Goal: Task Accomplishment & Management: Use online tool/utility

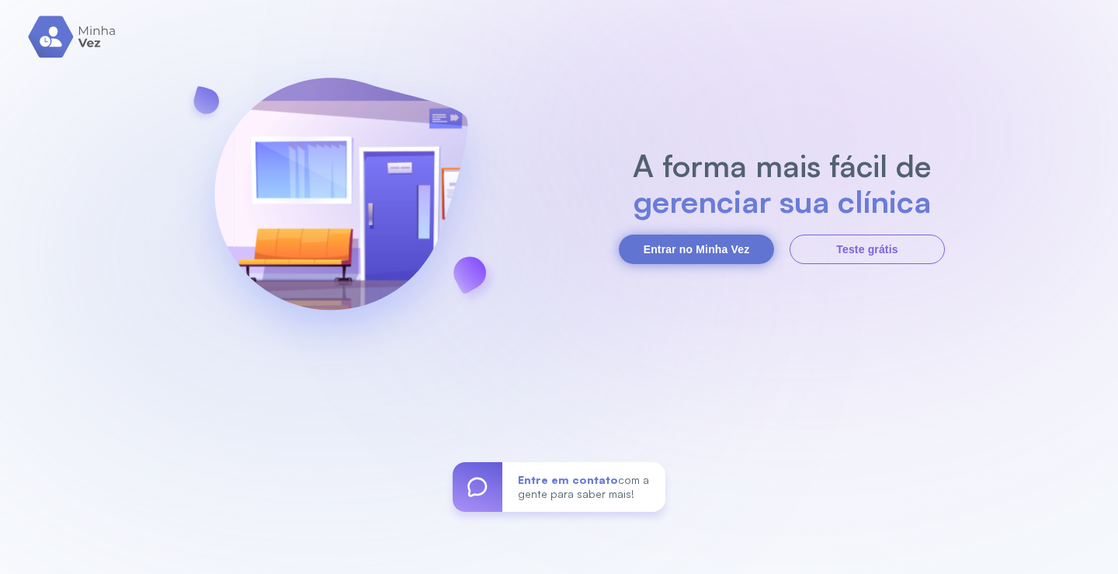
click at [713, 247] on button "Entrar no Minha Vez" at bounding box center [696, 249] width 155 height 30
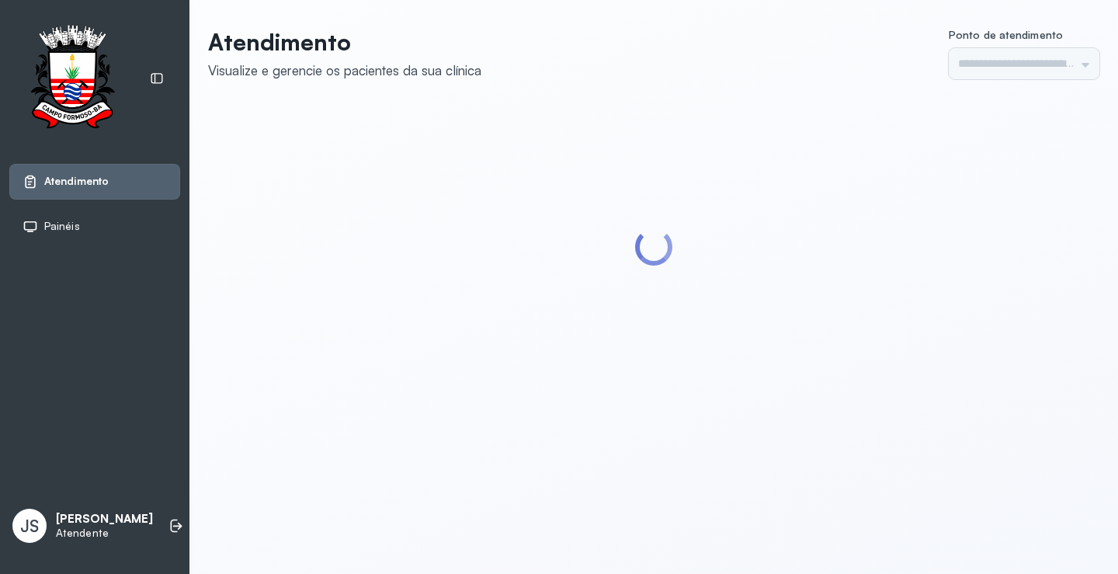
type input "*********"
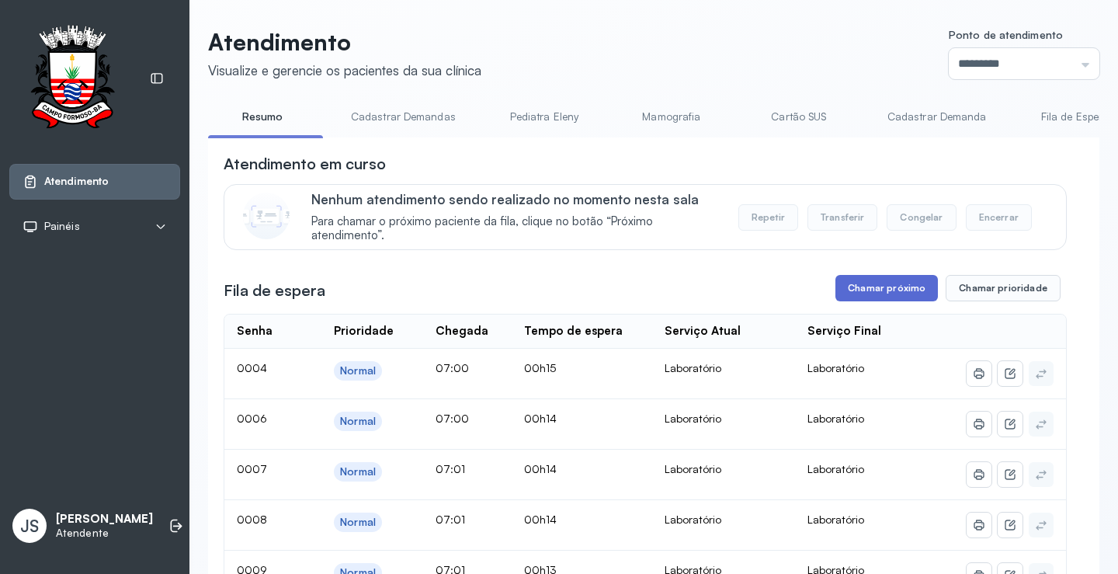
click at [884, 290] on button "Chamar próximo" at bounding box center [886, 288] width 102 height 26
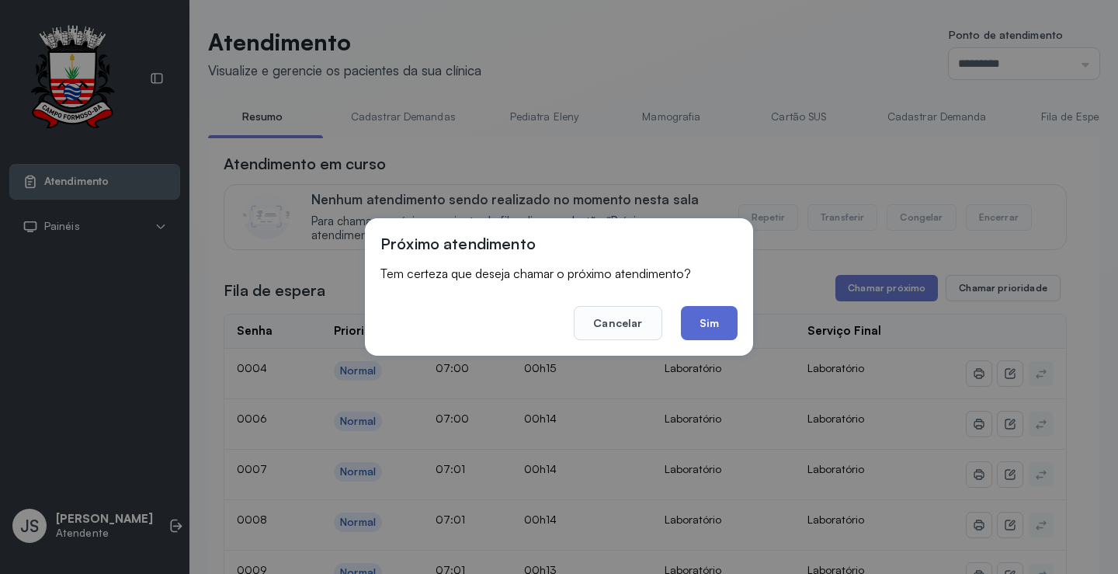
click at [717, 322] on button "Sim" at bounding box center [709, 323] width 57 height 34
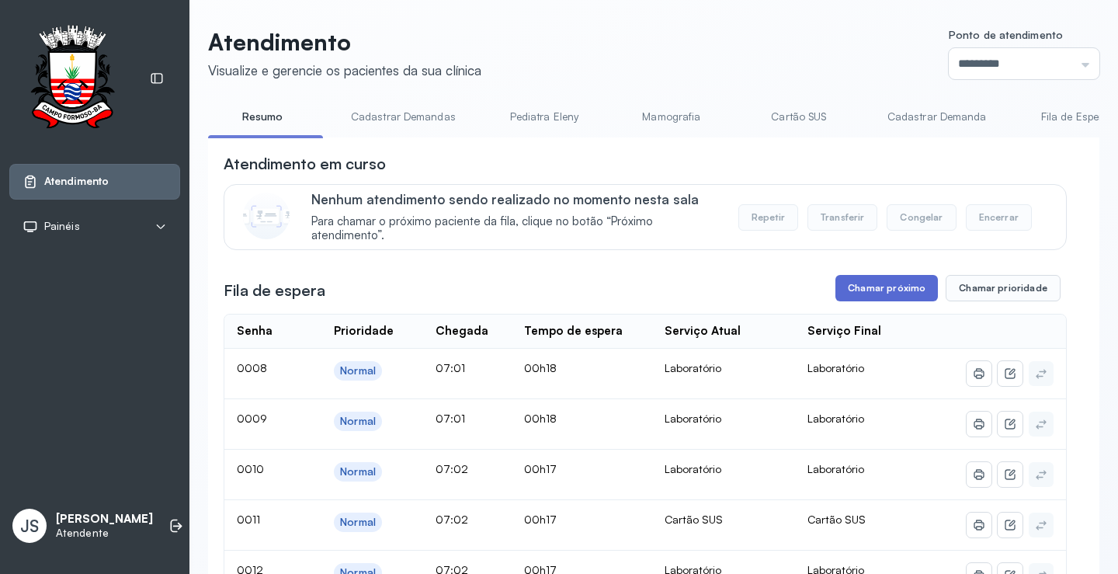
click at [901, 287] on button "Chamar próximo" at bounding box center [886, 288] width 102 height 26
click at [897, 287] on button "Chamar próximo" at bounding box center [886, 288] width 102 height 26
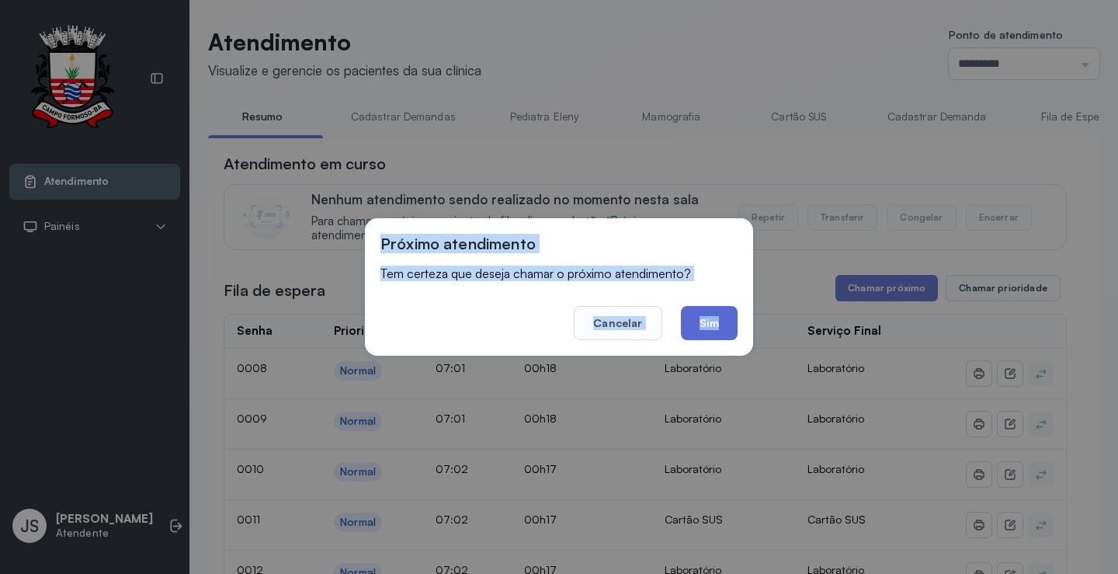
click at [725, 321] on button "Sim" at bounding box center [709, 323] width 57 height 34
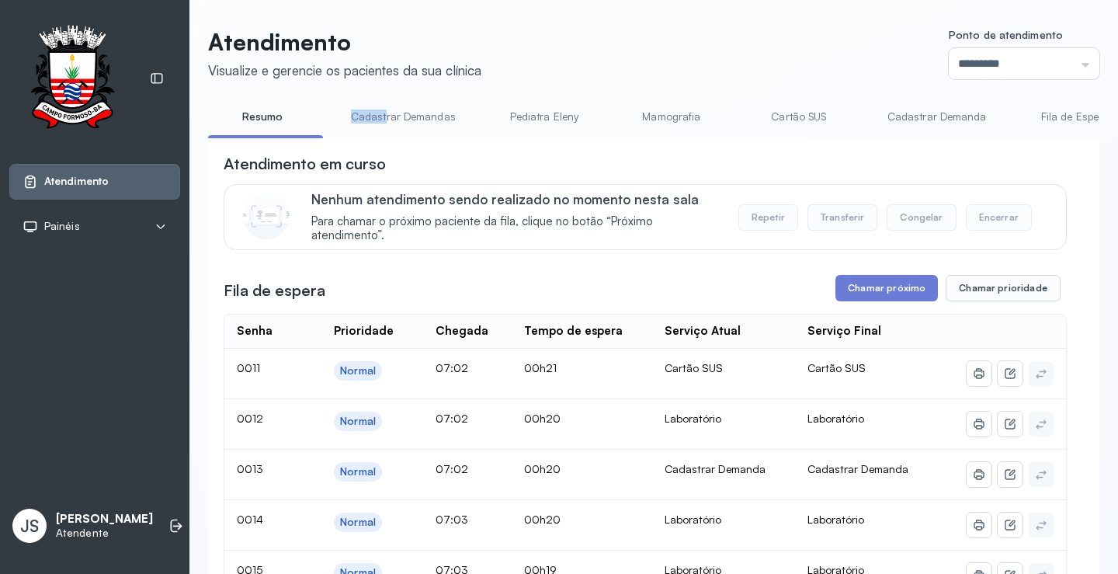
drag, startPoint x: 297, startPoint y: 136, endPoint x: 384, endPoint y: 139, distance: 87.8
click at [384, 139] on div "Resumo Cadastrar Demandas Pediatra Eleny Mamografia Cartão SUS Cadastrar Demand…" at bounding box center [653, 121] width 891 height 35
drag, startPoint x: 345, startPoint y: 143, endPoint x: 534, endPoint y: 150, distance: 189.6
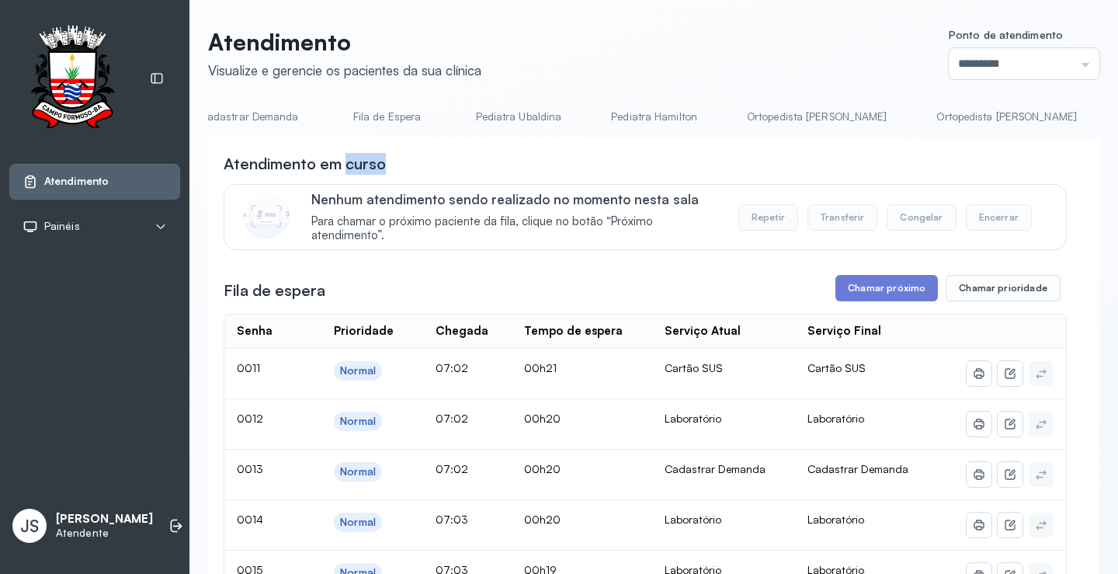
scroll to position [0, 786]
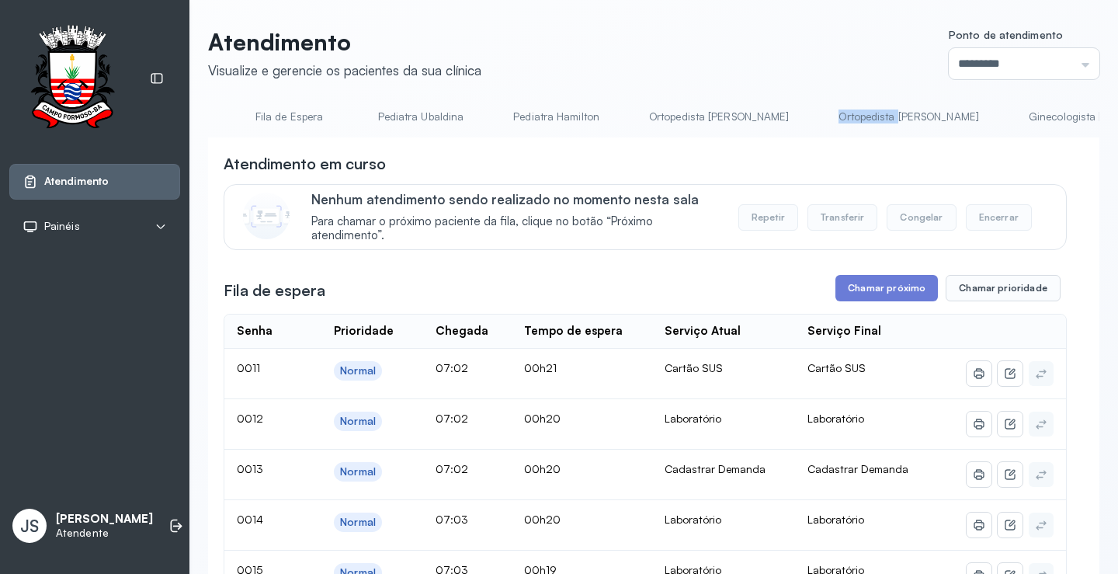
drag, startPoint x: 770, startPoint y: 137, endPoint x: 842, endPoint y: 140, distance: 71.5
click at [842, 139] on div "Resumo Cadastrar Demandas Pediatra Eleny Mamografia Cartão SUS Cadastrar Demand…" at bounding box center [653, 121] width 891 height 35
drag, startPoint x: 783, startPoint y: 143, endPoint x: 890, endPoint y: 144, distance: 107.2
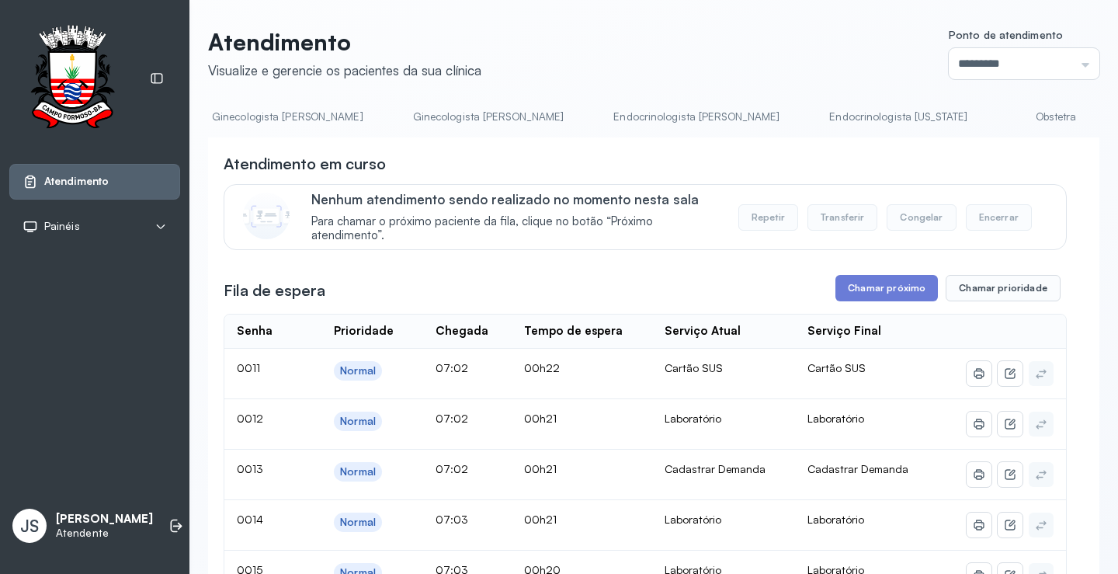
scroll to position [0, 1634]
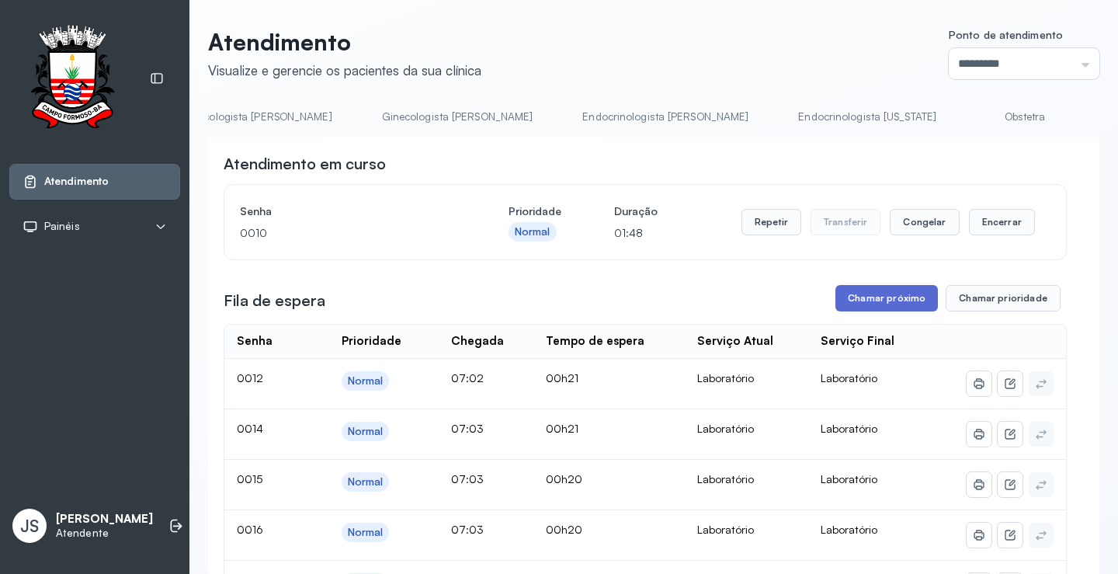
click at [862, 307] on button "Chamar próximo" at bounding box center [886, 298] width 102 height 26
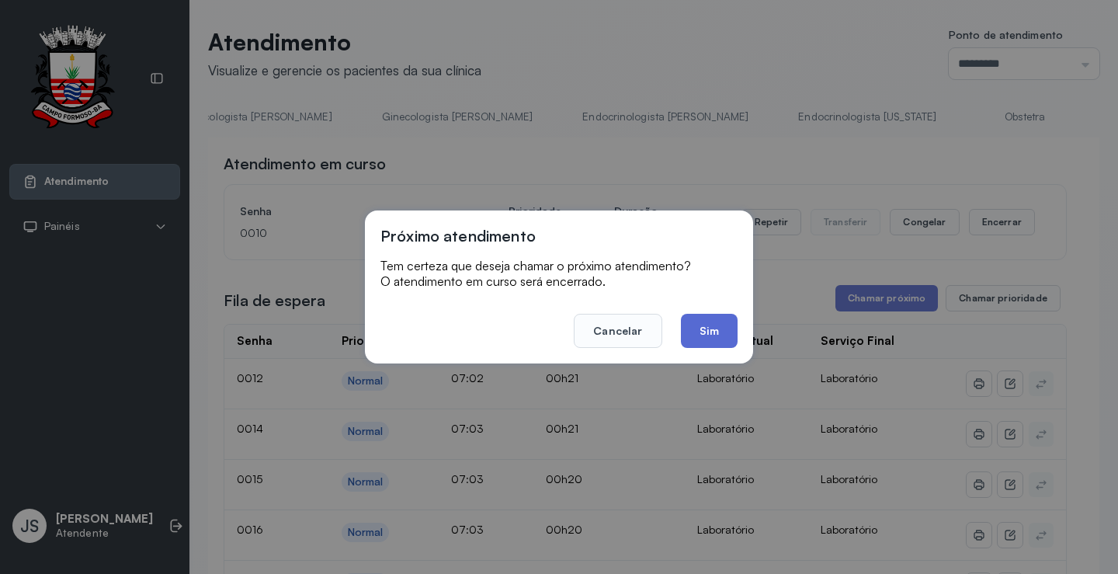
click at [698, 332] on button "Sim" at bounding box center [709, 331] width 57 height 34
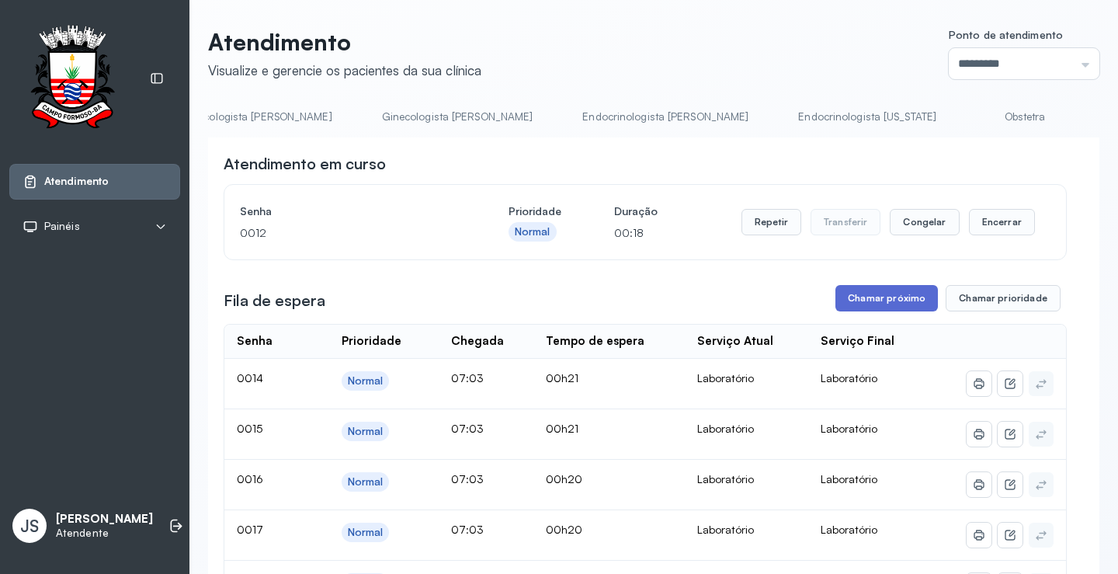
click at [880, 300] on button "Chamar próximo" at bounding box center [886, 298] width 102 height 26
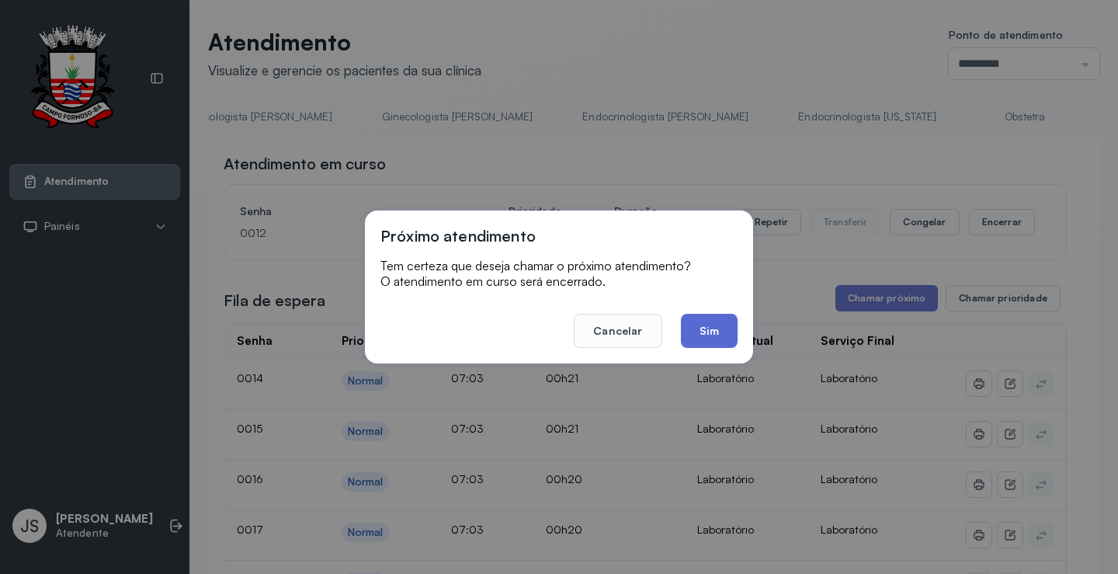
click at [724, 331] on button "Sim" at bounding box center [709, 331] width 57 height 34
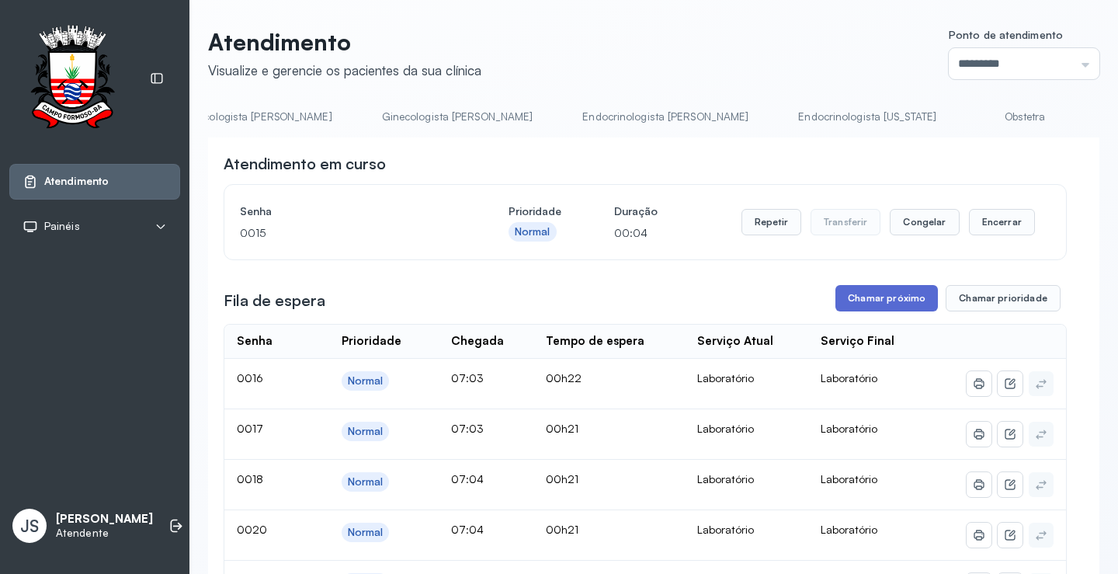
click at [900, 302] on button "Chamar próximo" at bounding box center [886, 298] width 102 height 26
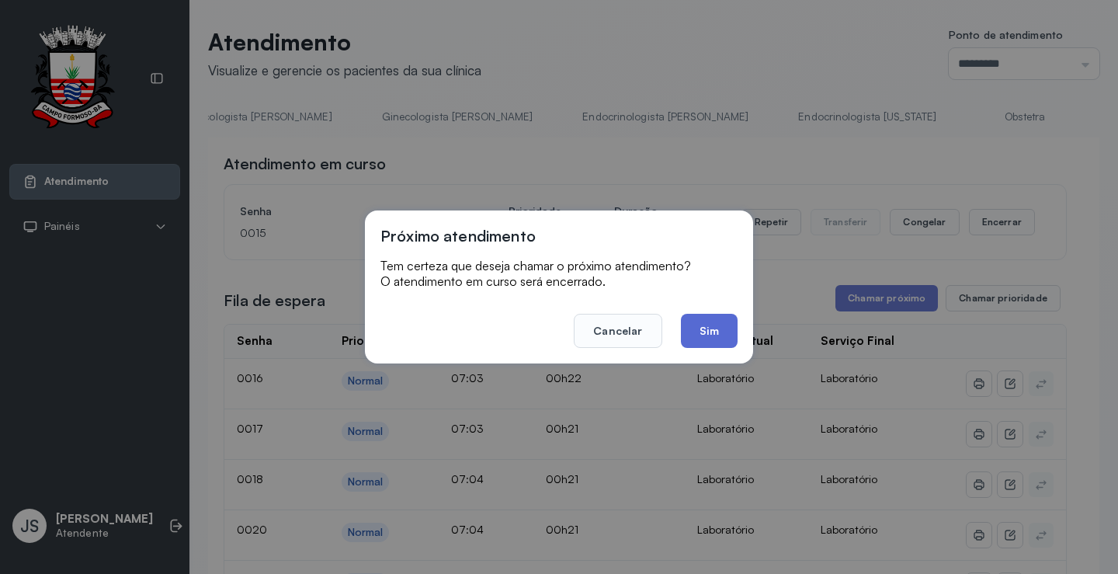
click at [707, 325] on button "Sim" at bounding box center [709, 331] width 57 height 34
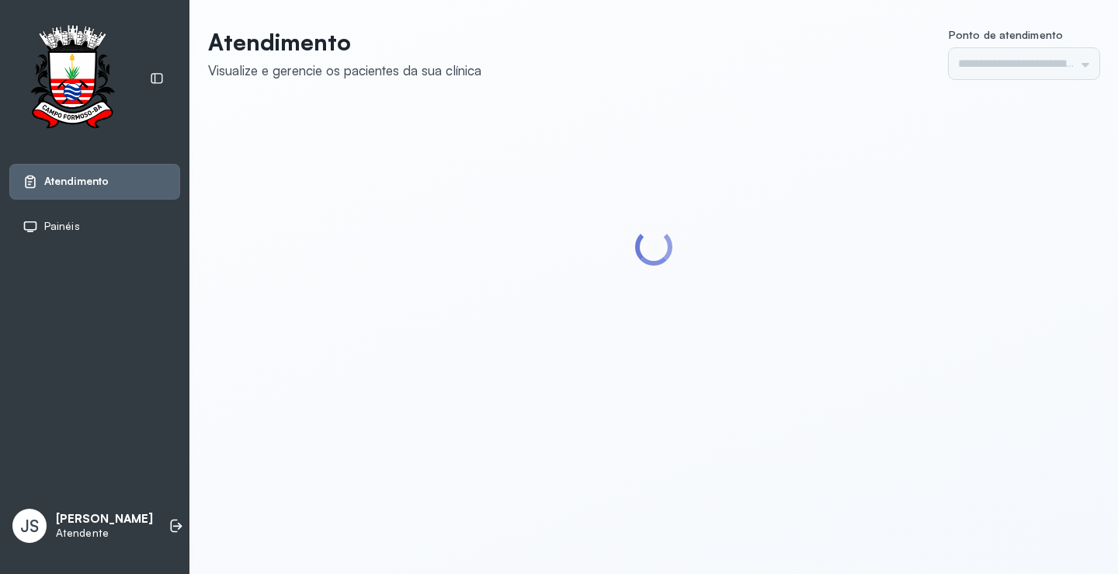
type input "*********"
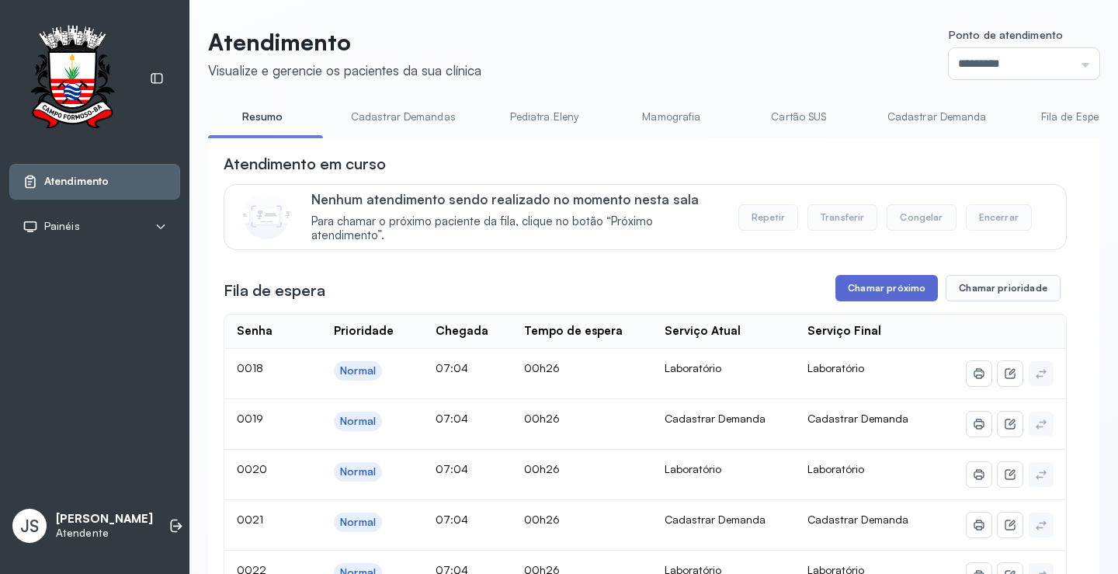
click at [856, 292] on button "Chamar próximo" at bounding box center [886, 288] width 102 height 26
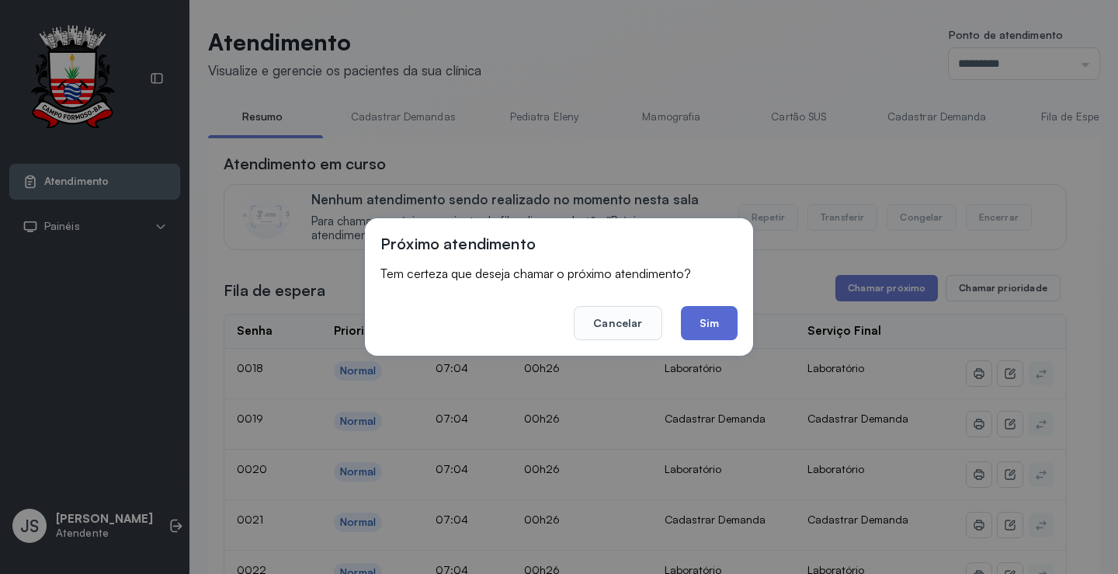
click at [704, 318] on button "Sim" at bounding box center [709, 323] width 57 height 34
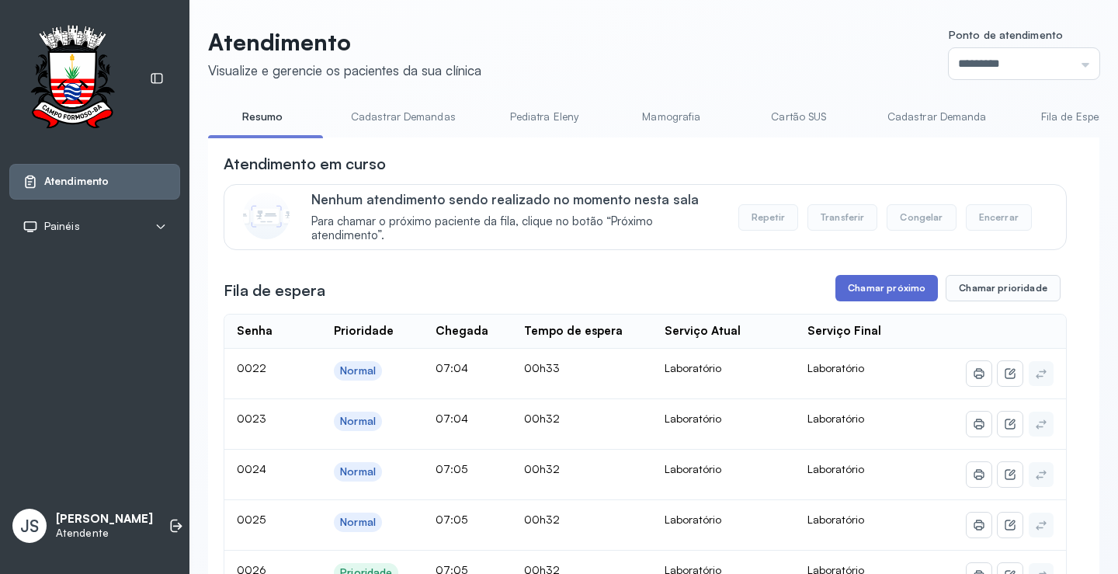
click at [880, 292] on button "Chamar próximo" at bounding box center [886, 288] width 102 height 26
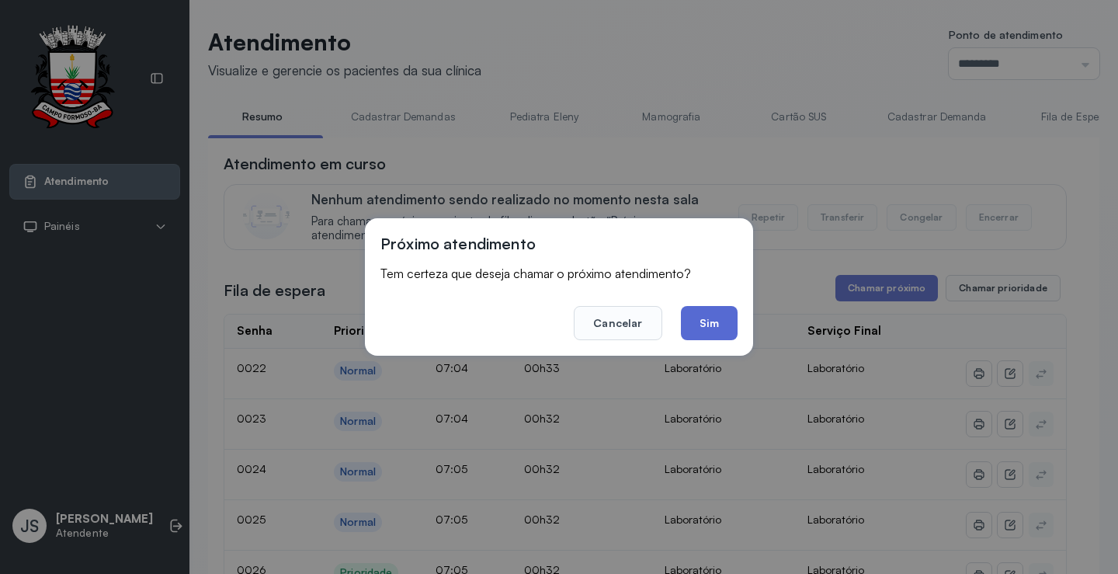
click at [715, 322] on button "Sim" at bounding box center [709, 323] width 57 height 34
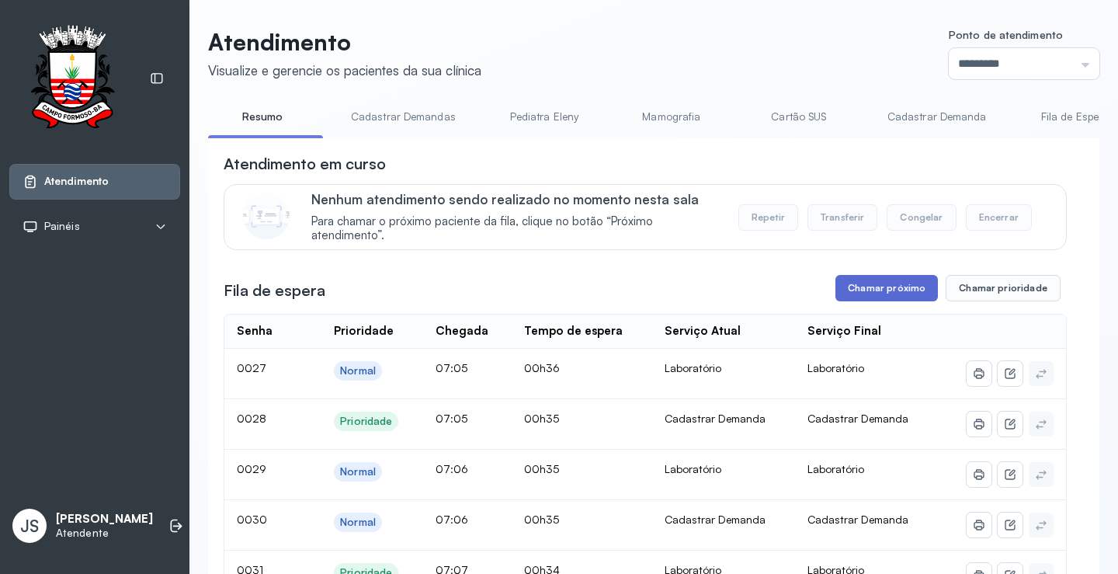
click at [904, 287] on button "Chamar próximo" at bounding box center [886, 288] width 102 height 26
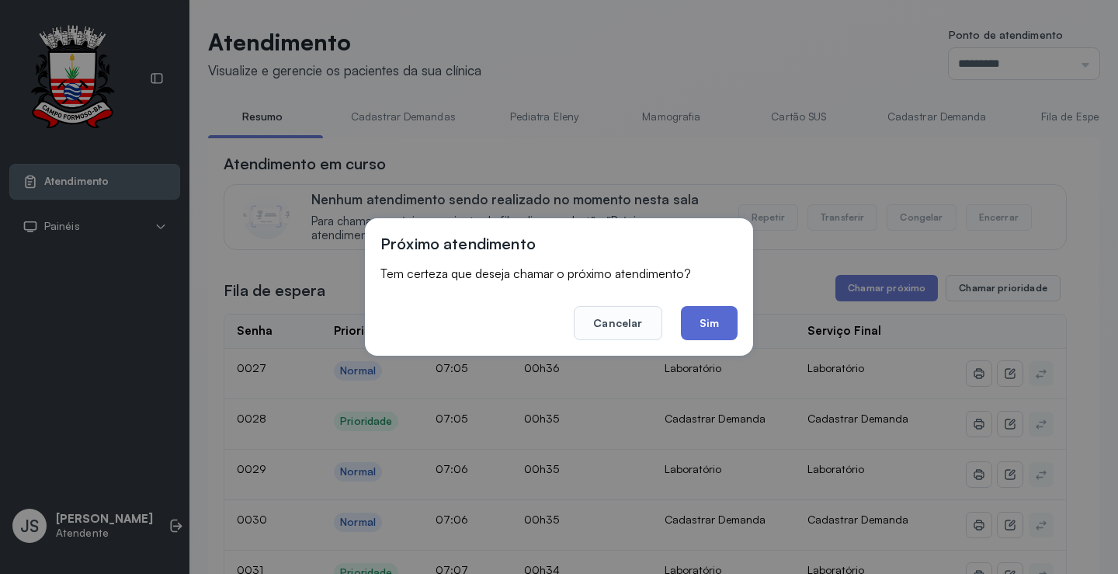
click at [711, 328] on button "Sim" at bounding box center [709, 323] width 57 height 34
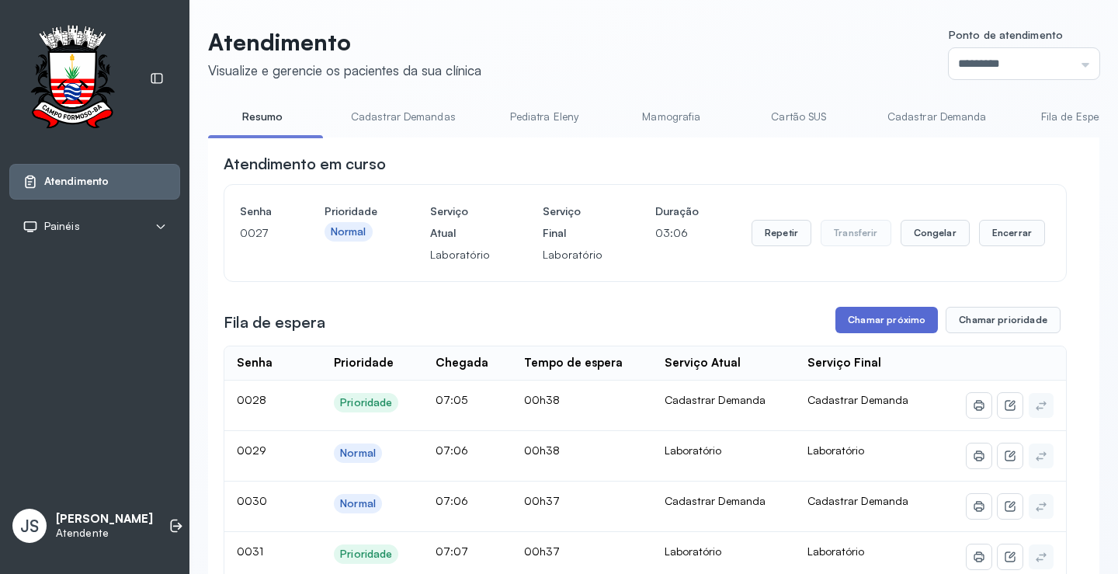
click at [882, 323] on button "Chamar próximo" at bounding box center [886, 320] width 102 height 26
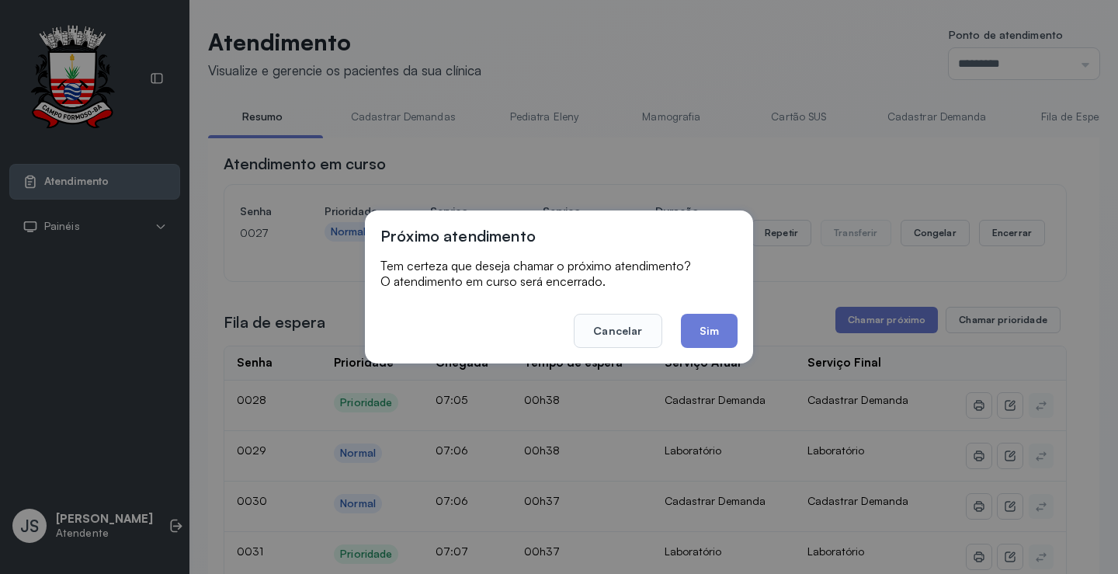
click at [893, 191] on div "Próximo atendimento Tem certeza que deseja chamar o próximo atendimento? O aten…" at bounding box center [559, 287] width 1118 height 574
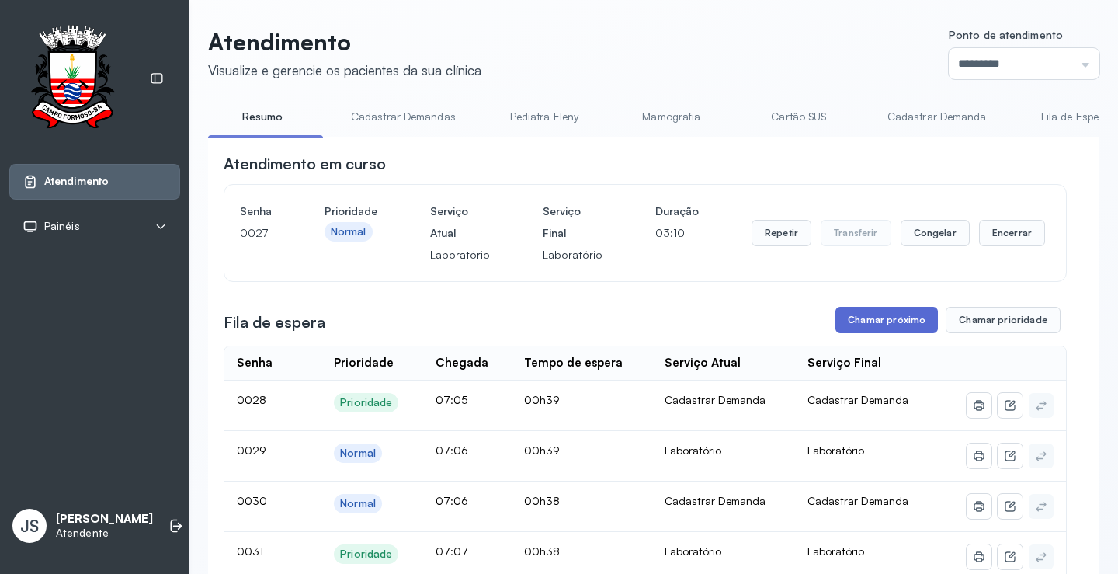
click at [877, 326] on button "Chamar próximo" at bounding box center [886, 320] width 102 height 26
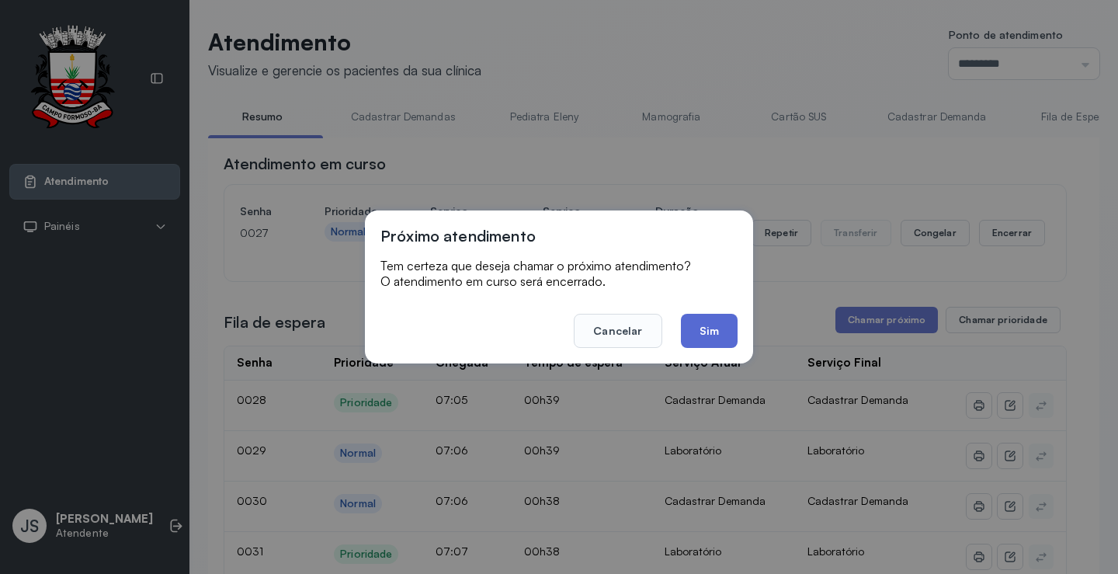
click at [715, 329] on button "Sim" at bounding box center [709, 331] width 57 height 34
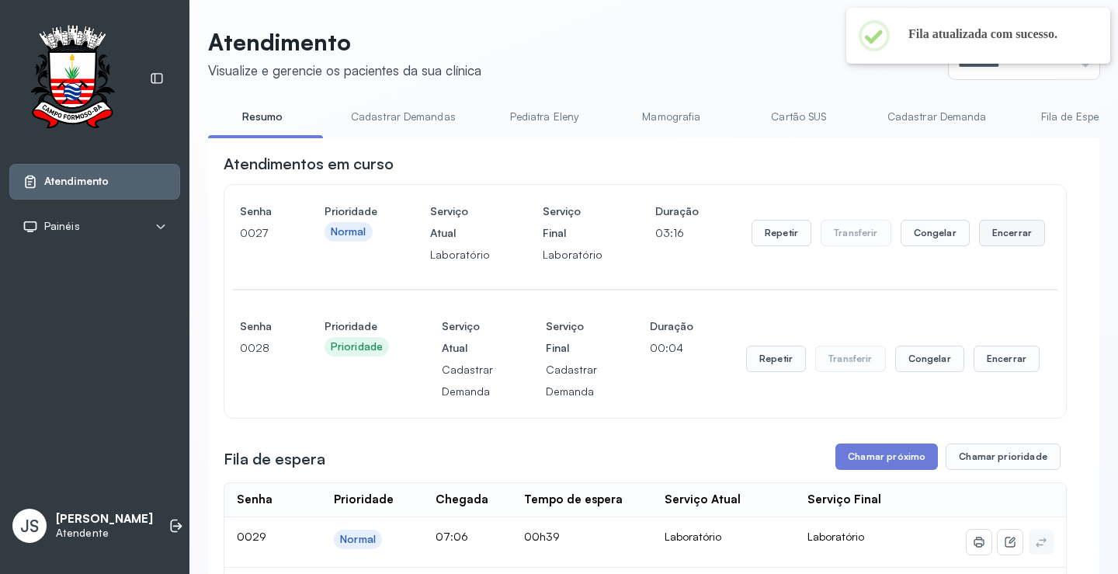
click at [1001, 234] on button "Encerrar" at bounding box center [1012, 233] width 66 height 26
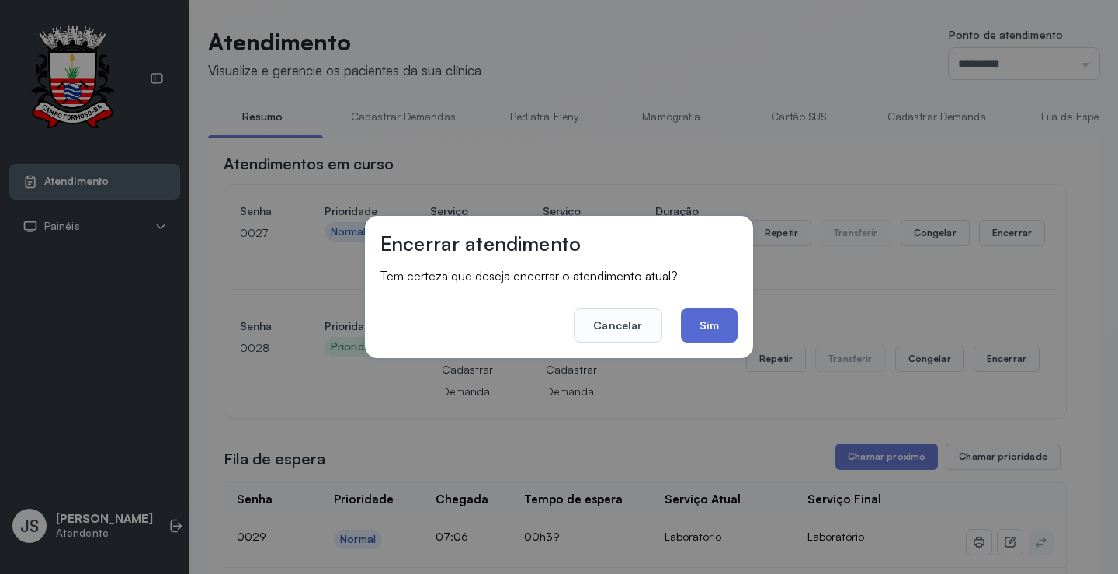
click at [715, 318] on button "Sim" at bounding box center [709, 325] width 57 height 34
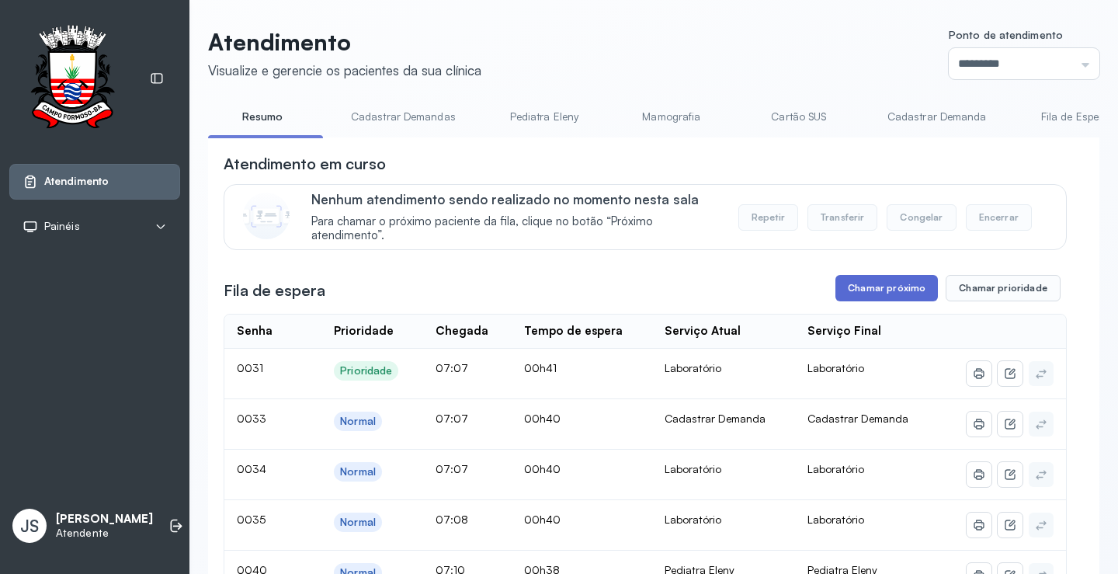
click at [886, 292] on button "Chamar próximo" at bounding box center [886, 288] width 102 height 26
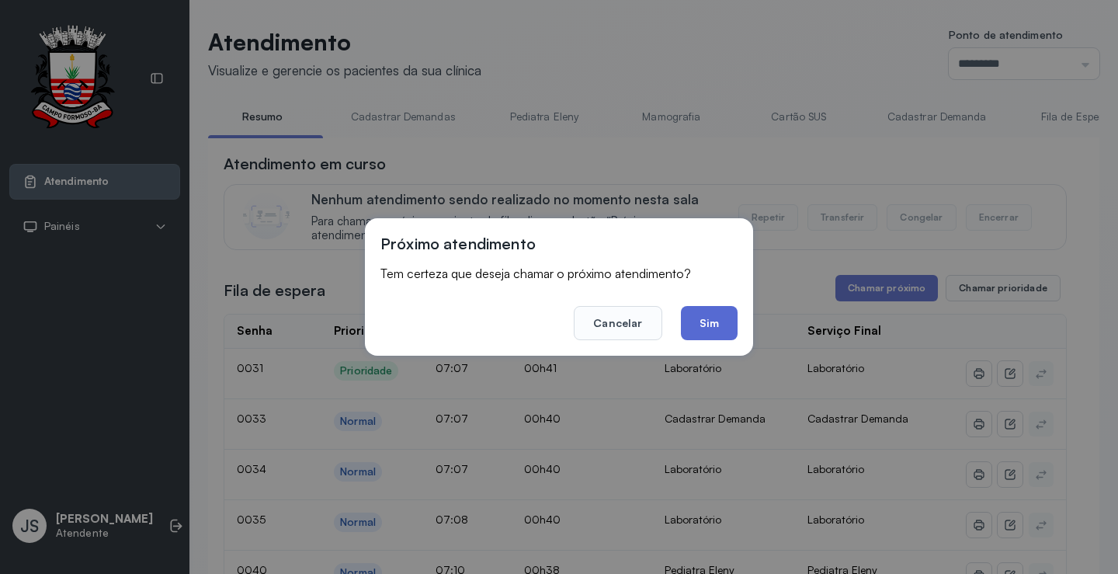
click at [736, 320] on button "Sim" at bounding box center [709, 323] width 57 height 34
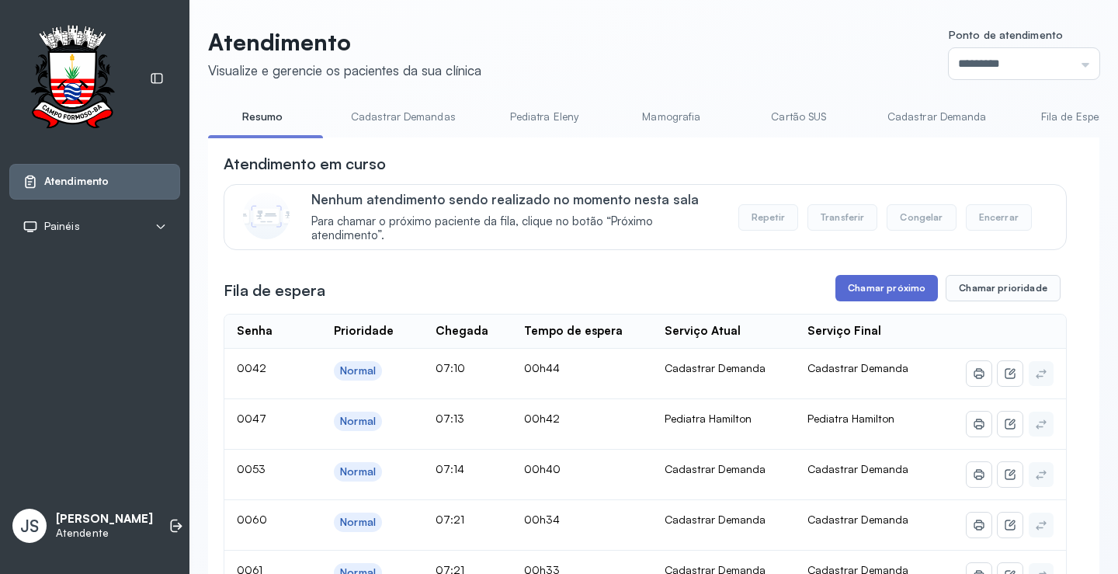
click at [880, 298] on button "Chamar próximo" at bounding box center [886, 288] width 102 height 26
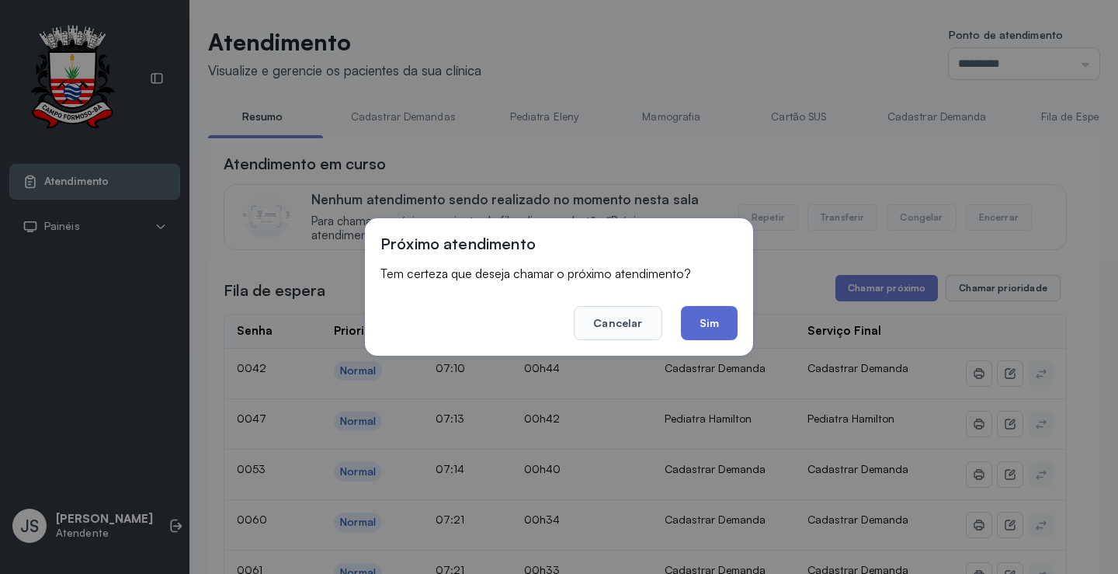
click at [686, 321] on button "Sim" at bounding box center [709, 323] width 57 height 34
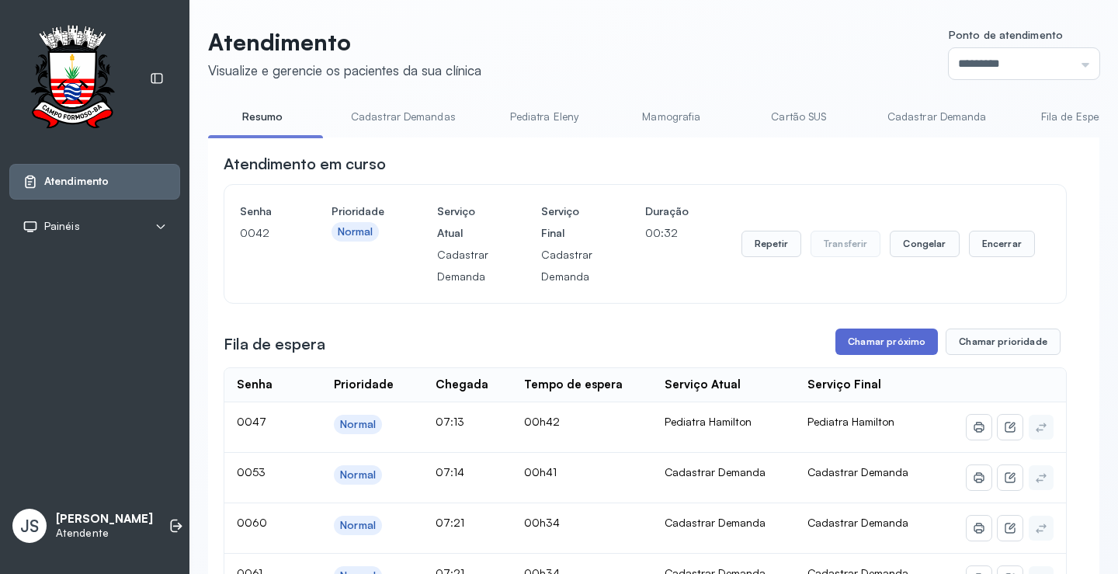
click at [881, 349] on button "Chamar próximo" at bounding box center [886, 341] width 102 height 26
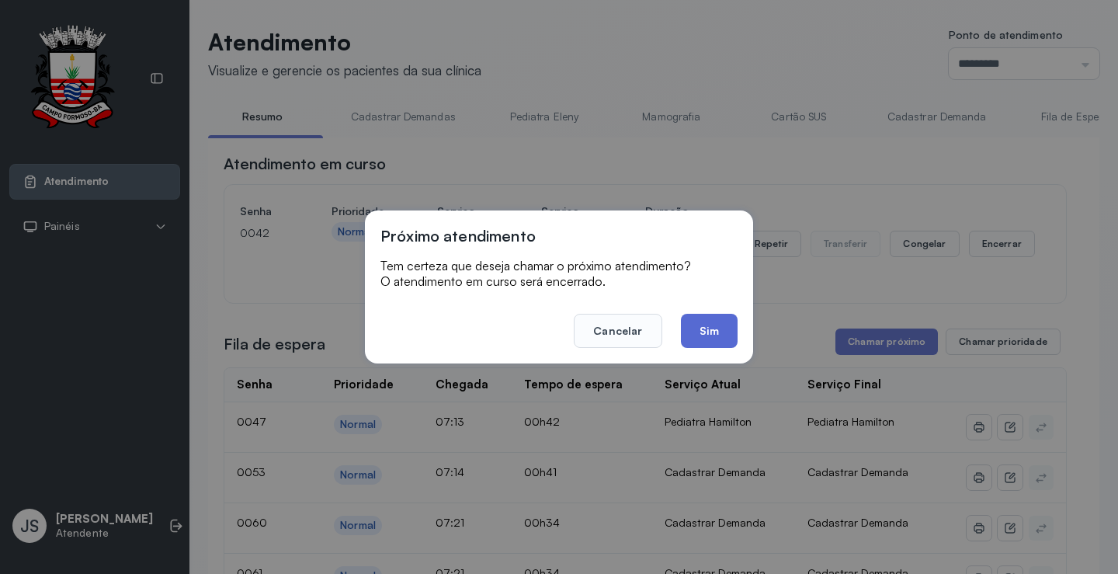
click at [721, 328] on button "Sim" at bounding box center [709, 331] width 57 height 34
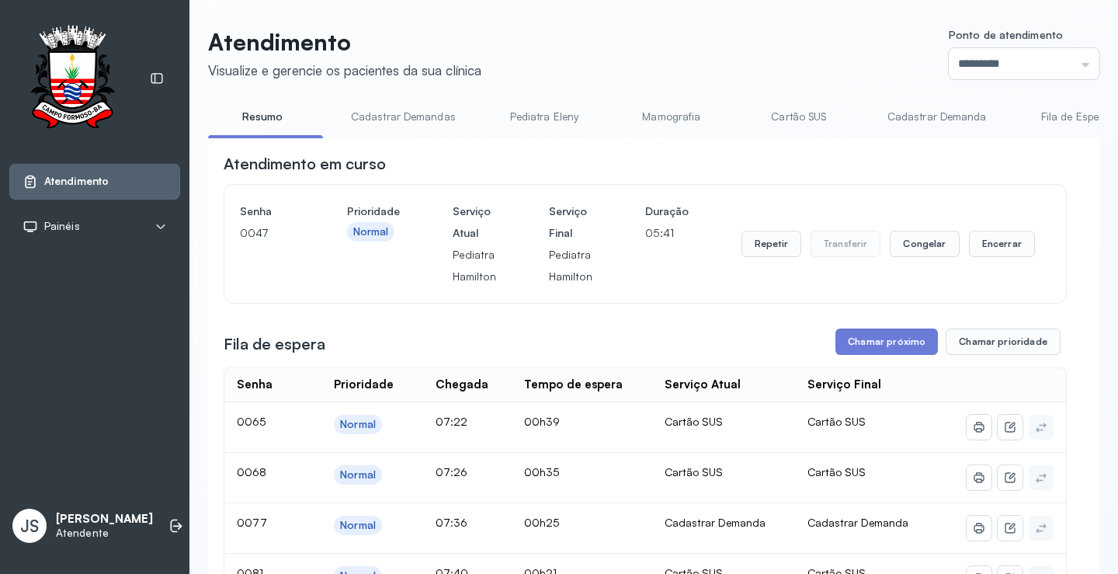
click at [936, 121] on link "Cadastrar Demanda" at bounding box center [937, 117] width 130 height 26
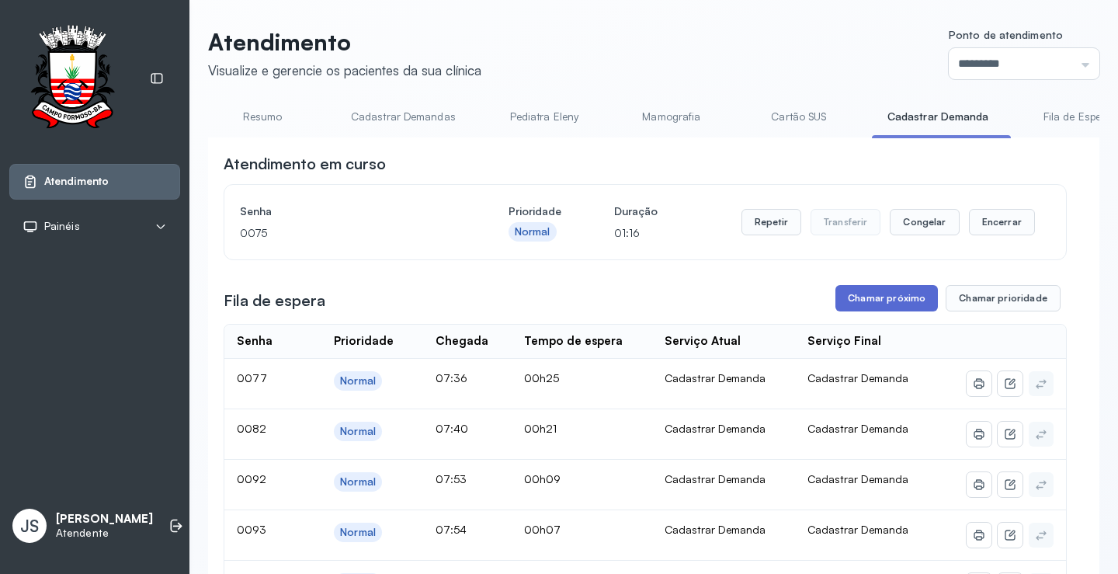
click at [886, 301] on button "Chamar próximo" at bounding box center [886, 298] width 102 height 26
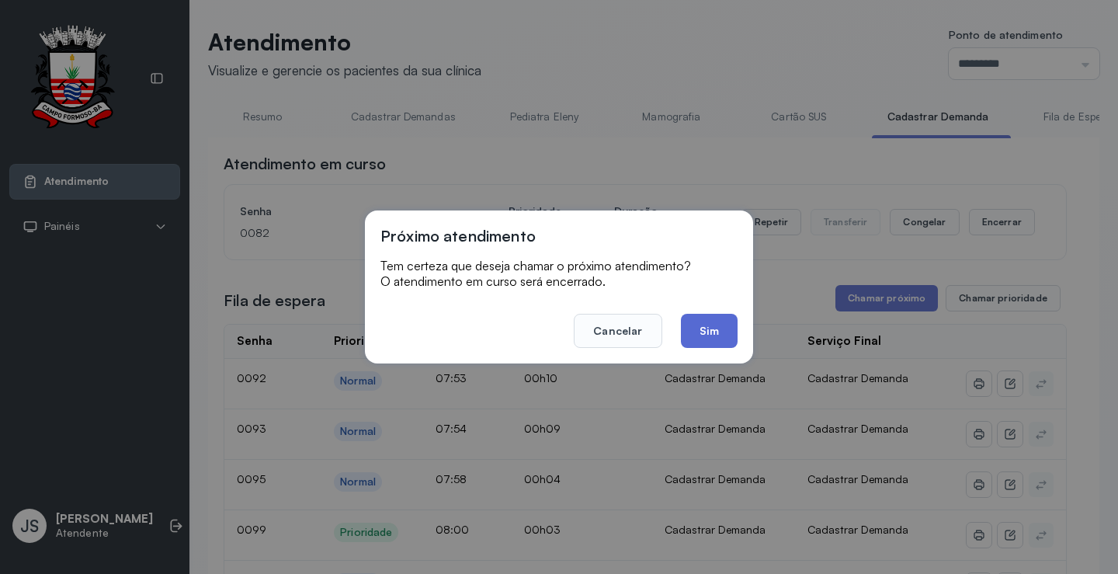
click at [726, 334] on button "Sim" at bounding box center [709, 331] width 57 height 34
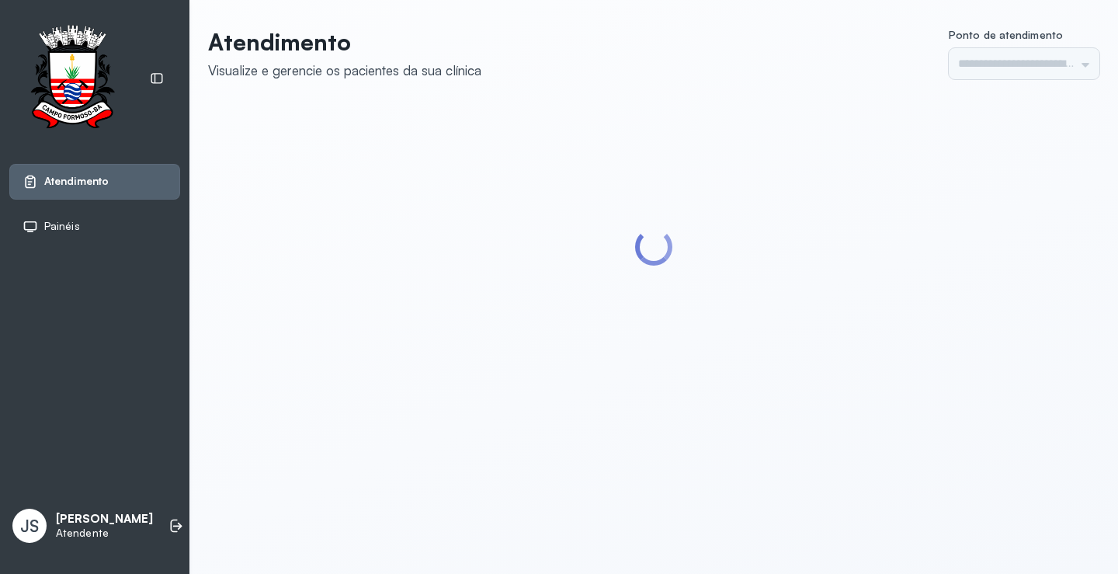
type input "*********"
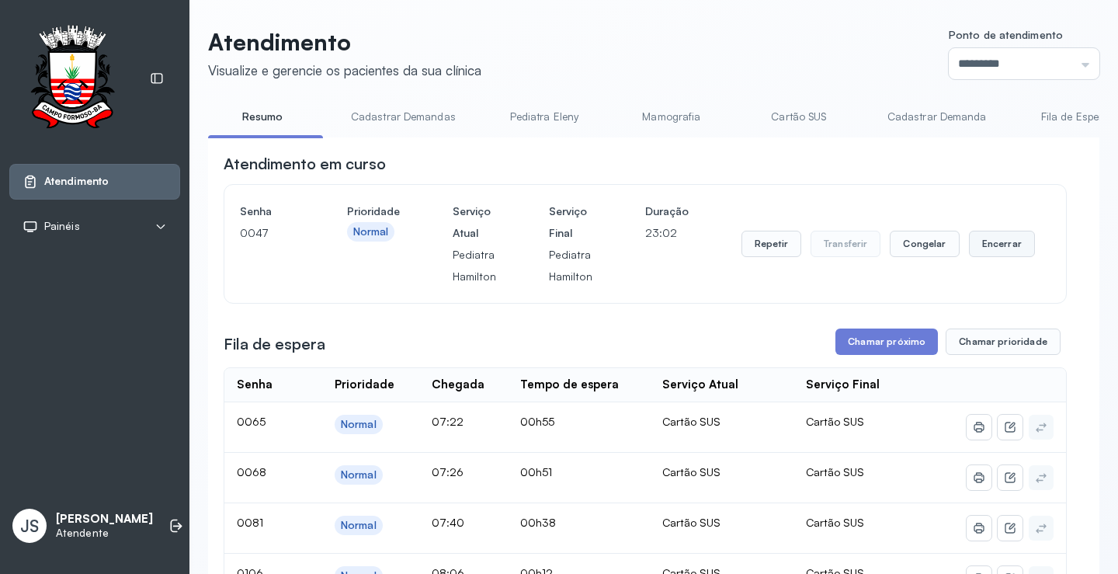
click at [997, 252] on button "Encerrar" at bounding box center [1002, 244] width 66 height 26
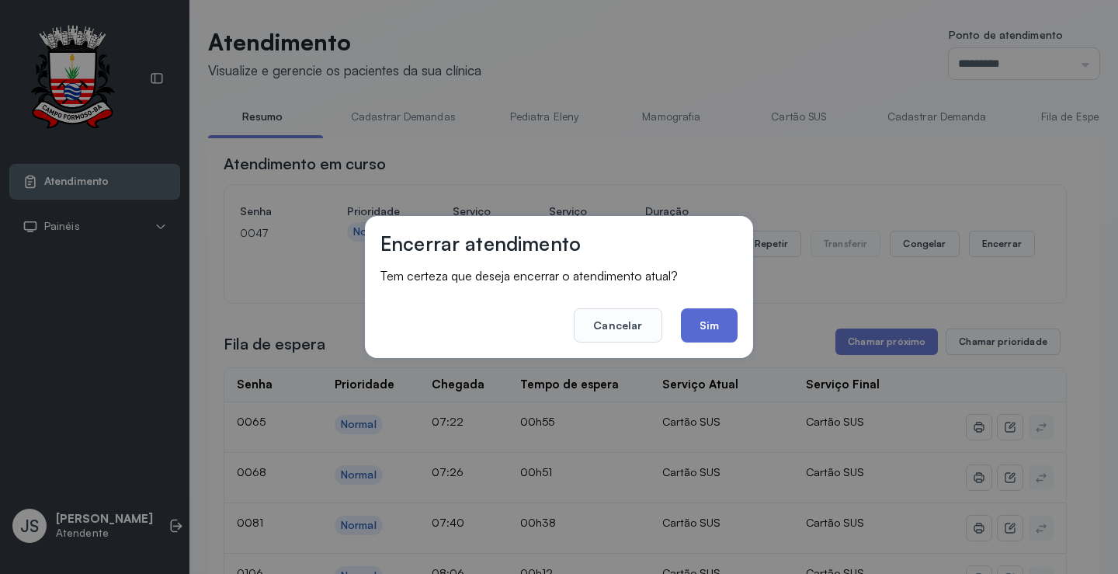
click at [731, 321] on button "Sim" at bounding box center [709, 325] width 57 height 34
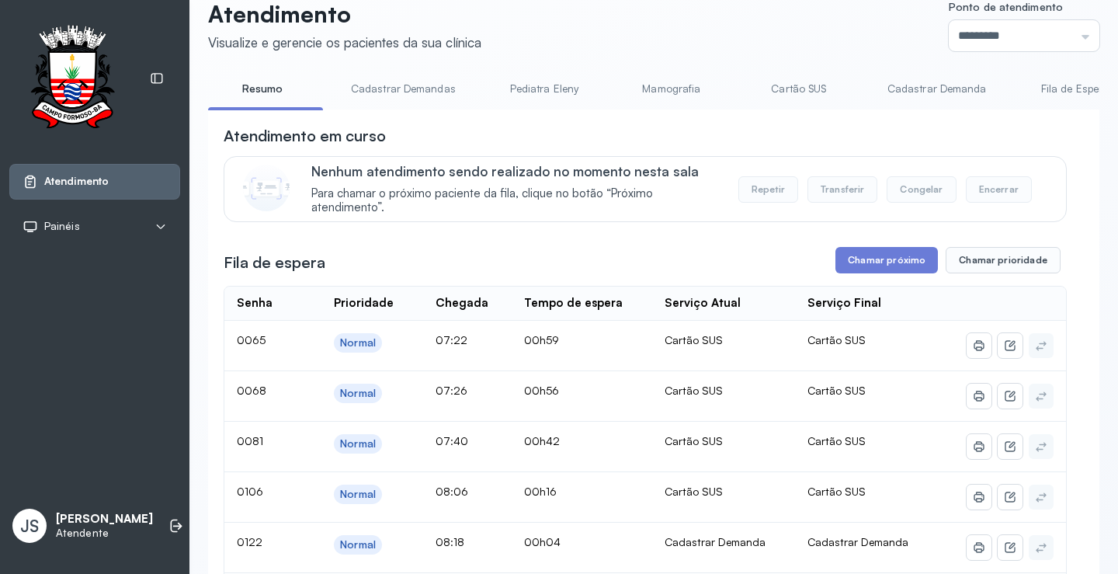
scroll to position [1, 0]
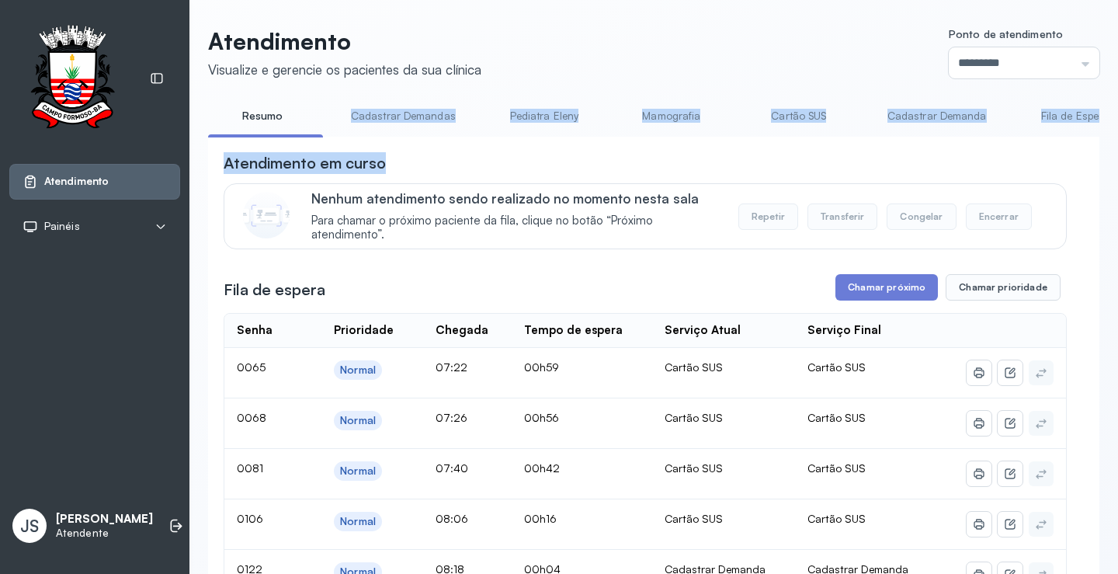
drag, startPoint x: 266, startPoint y: 135, endPoint x: 489, endPoint y: 144, distance: 223.8
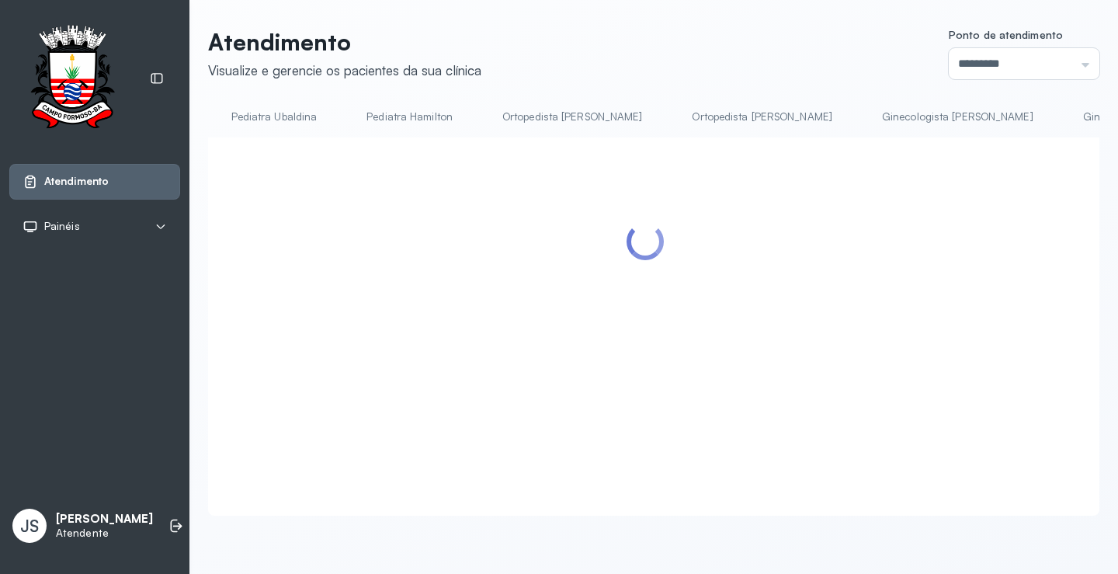
scroll to position [0, 950]
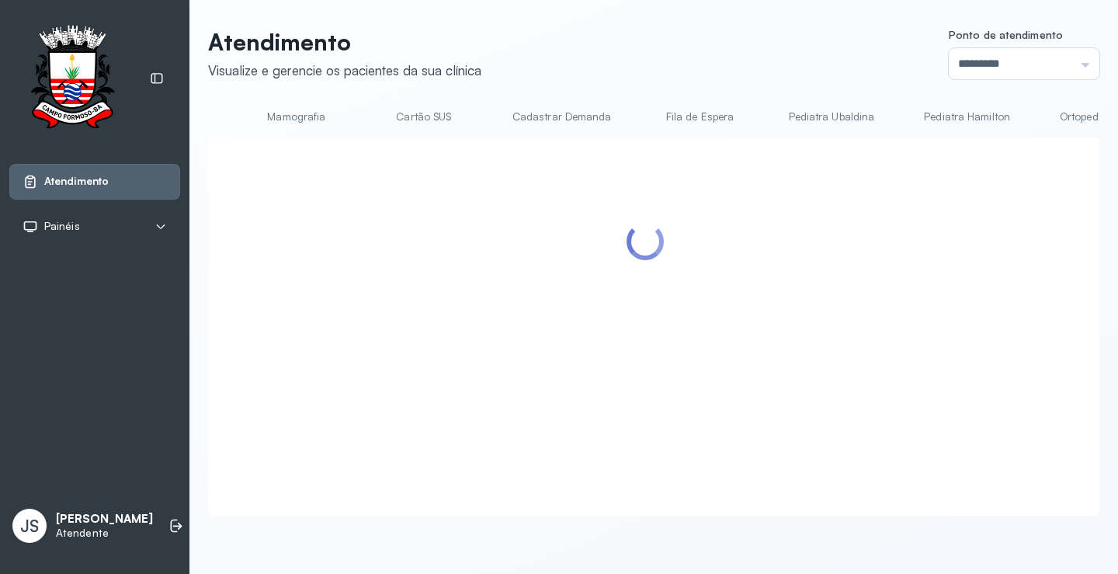
drag, startPoint x: 818, startPoint y: 138, endPoint x: 616, endPoint y: 129, distance: 202.1
click at [616, 129] on link "Cadastrar Demanda" at bounding box center [562, 117] width 130 height 26
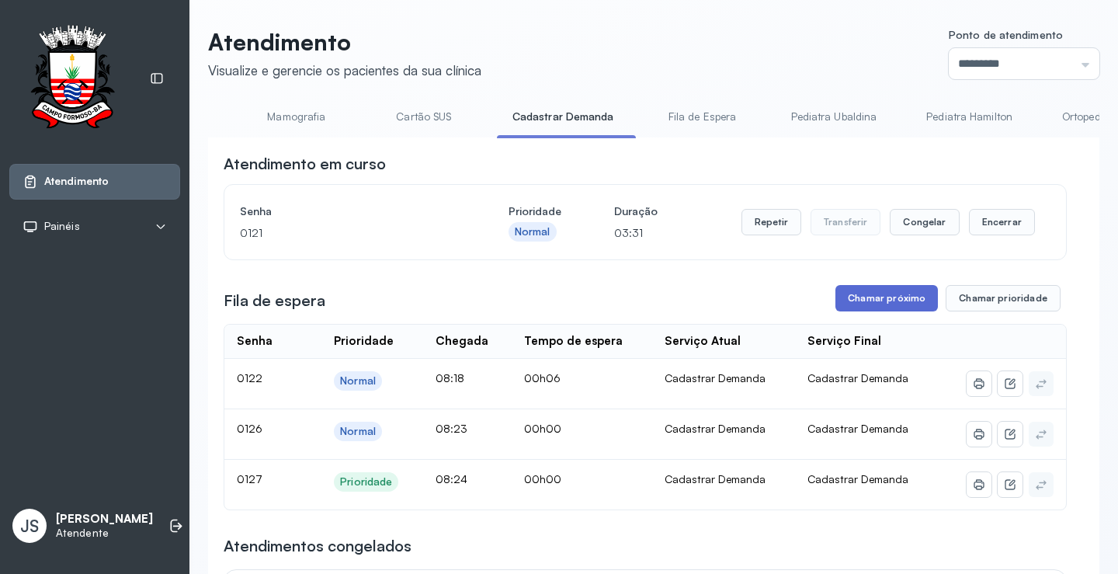
click at [877, 304] on button "Chamar próximo" at bounding box center [886, 298] width 102 height 26
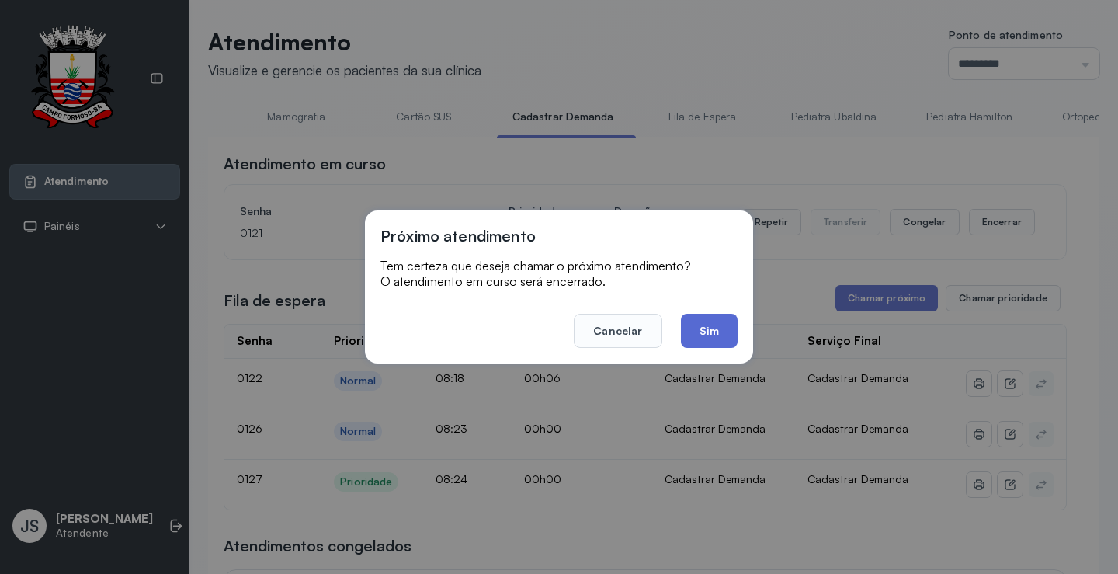
click at [715, 330] on button "Sim" at bounding box center [709, 331] width 57 height 34
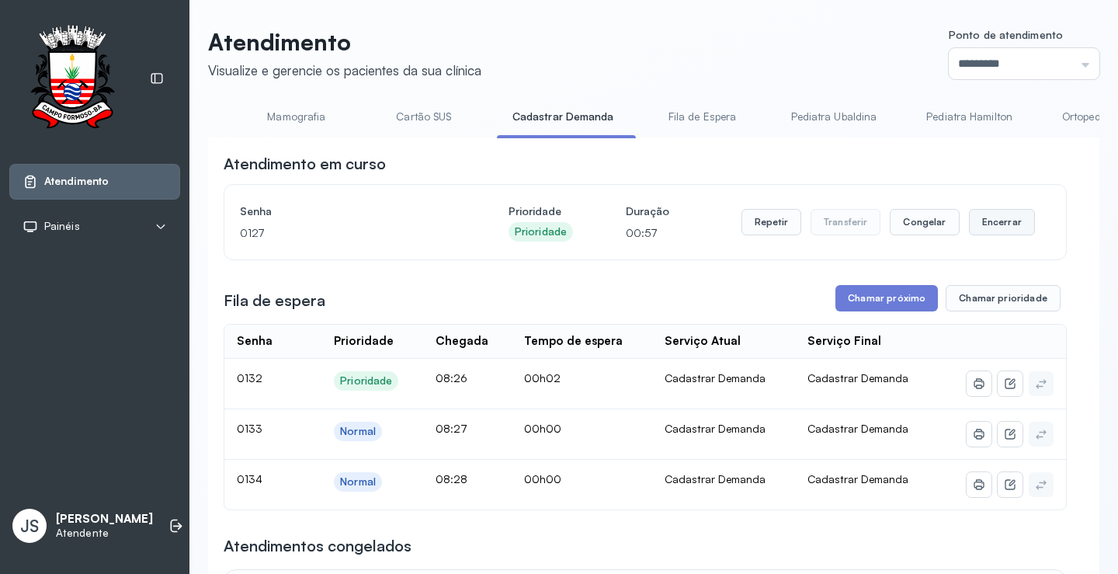
click at [985, 224] on button "Encerrar" at bounding box center [1002, 222] width 66 height 26
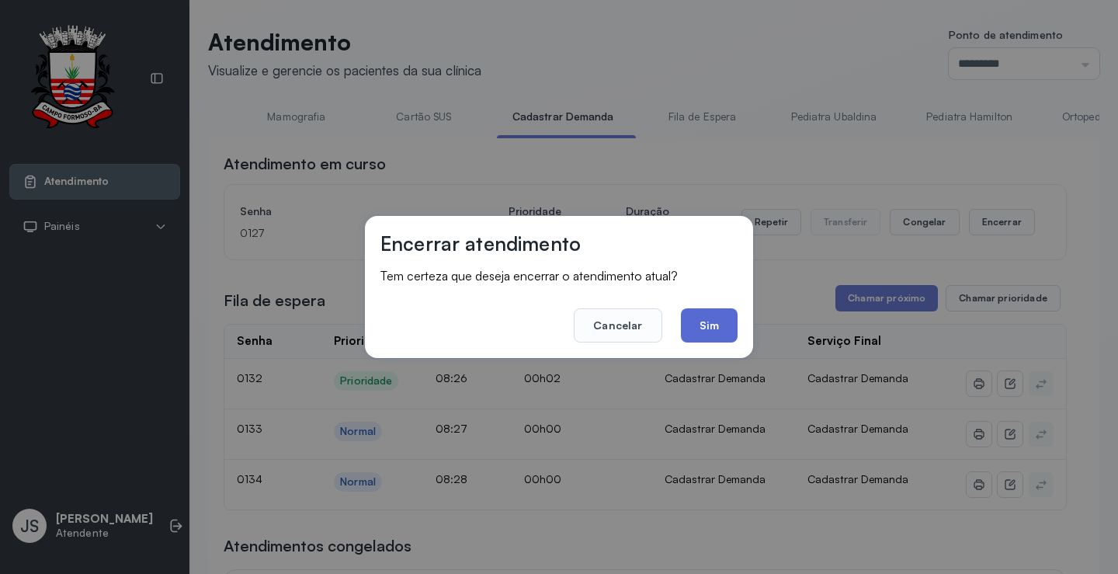
click at [706, 310] on button "Sim" at bounding box center [709, 325] width 57 height 34
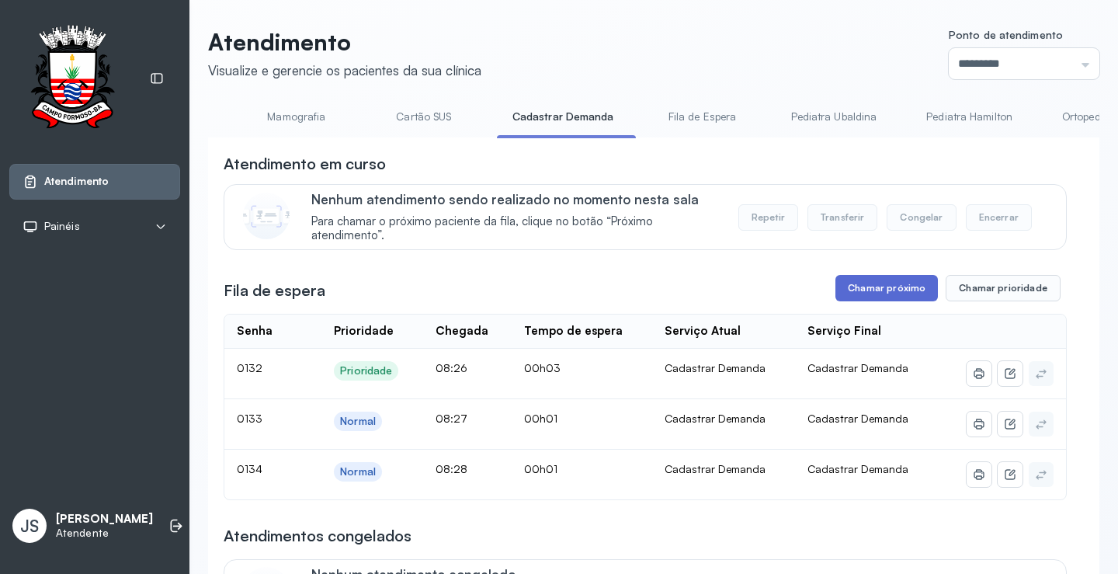
click at [886, 293] on button "Chamar próximo" at bounding box center [886, 288] width 102 height 26
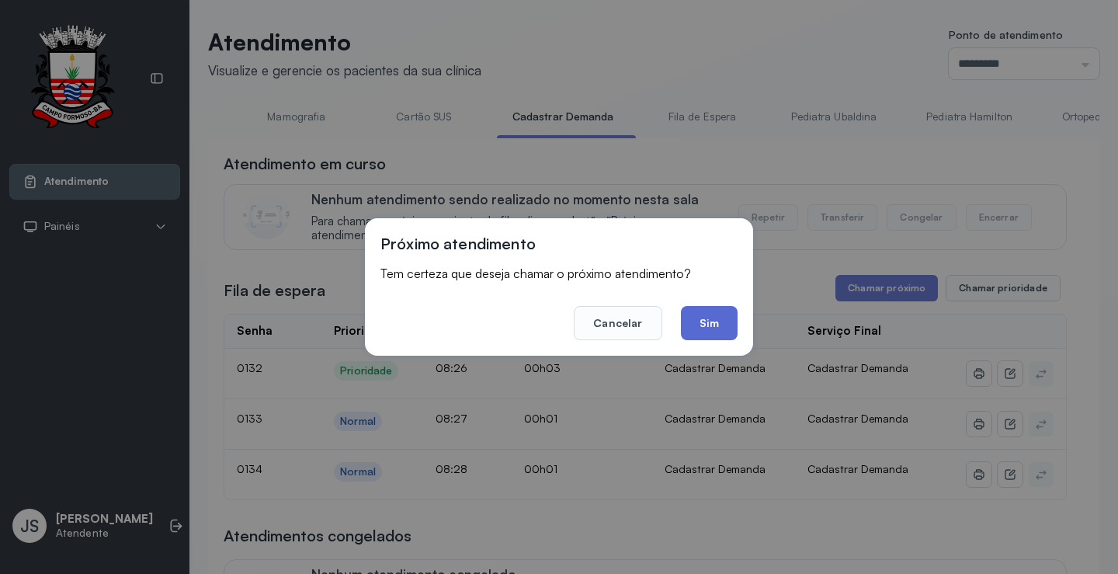
click at [726, 325] on button "Sim" at bounding box center [709, 323] width 57 height 34
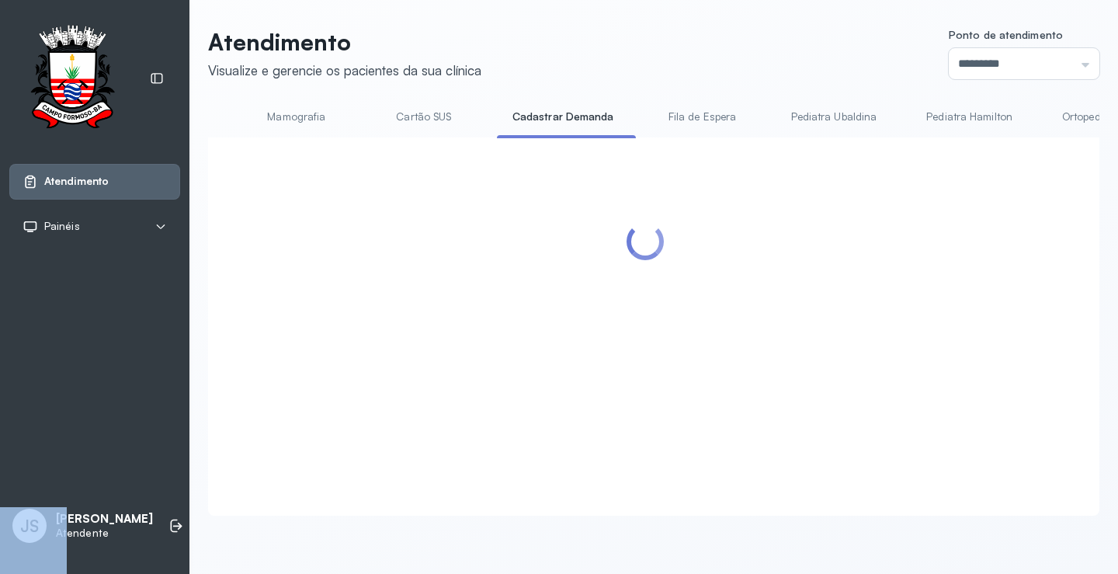
click at [726, 325] on div at bounding box center [645, 308] width 843 height 310
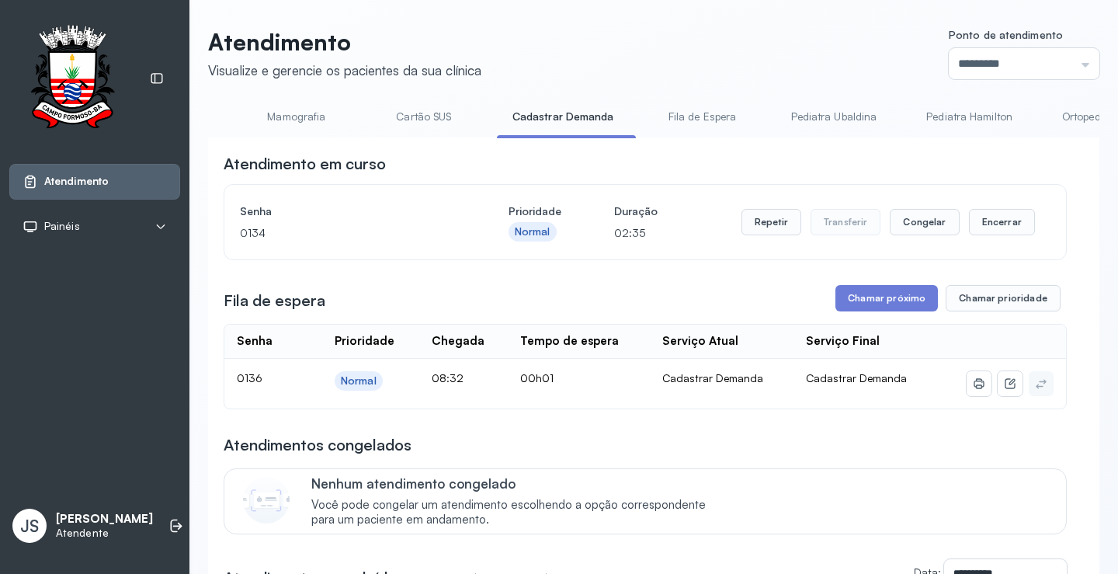
drag, startPoint x: 792, startPoint y: 0, endPoint x: 798, endPoint y: 16, distance: 16.7
click at [901, 297] on button "Chamar próximo" at bounding box center [886, 298] width 102 height 26
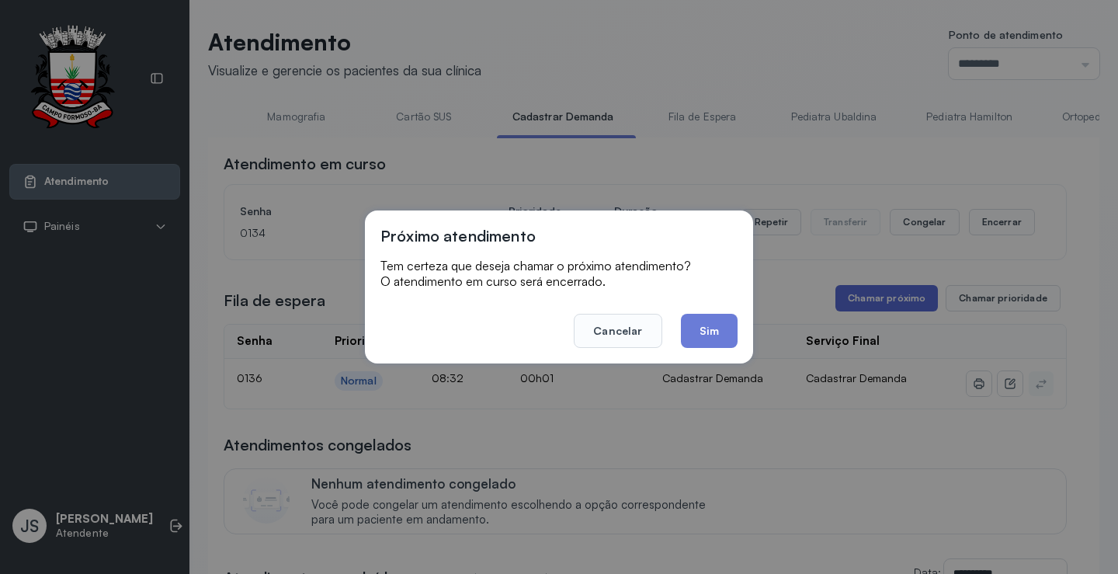
click at [901, 297] on div "Próximo atendimento Tem certeza que deseja chamar o próximo atendimento? O aten…" at bounding box center [559, 287] width 1118 height 574
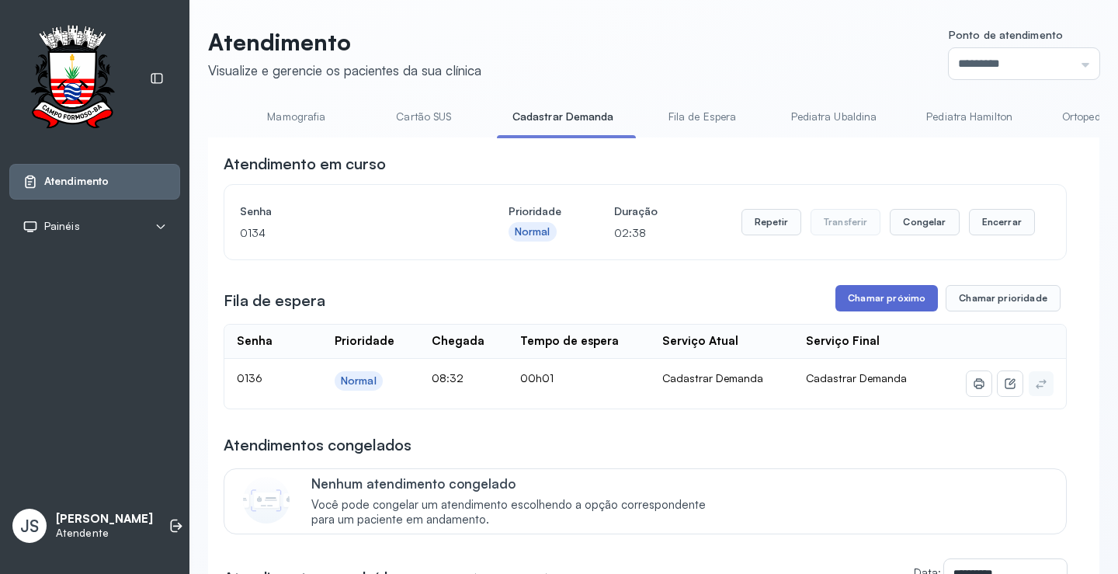
click at [873, 300] on button "Chamar próximo" at bounding box center [886, 298] width 102 height 26
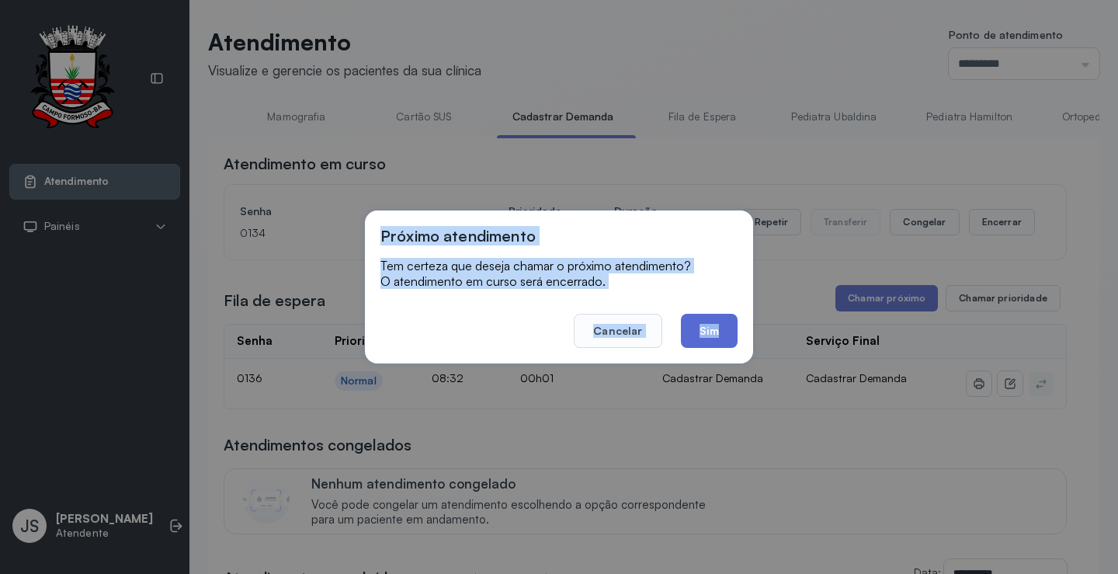
click at [717, 328] on button "Sim" at bounding box center [709, 331] width 57 height 34
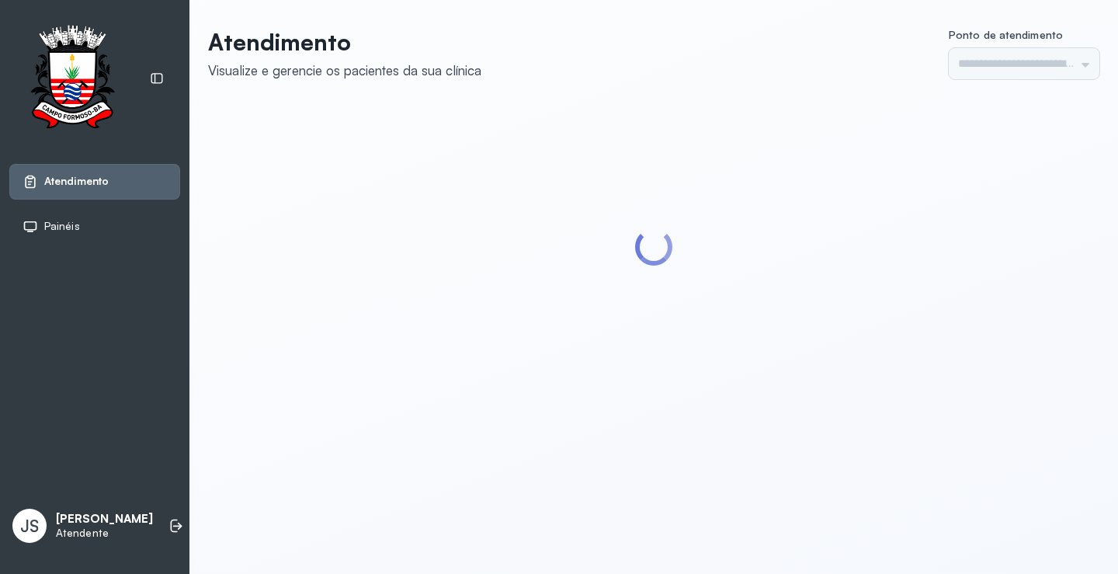
type input "*********"
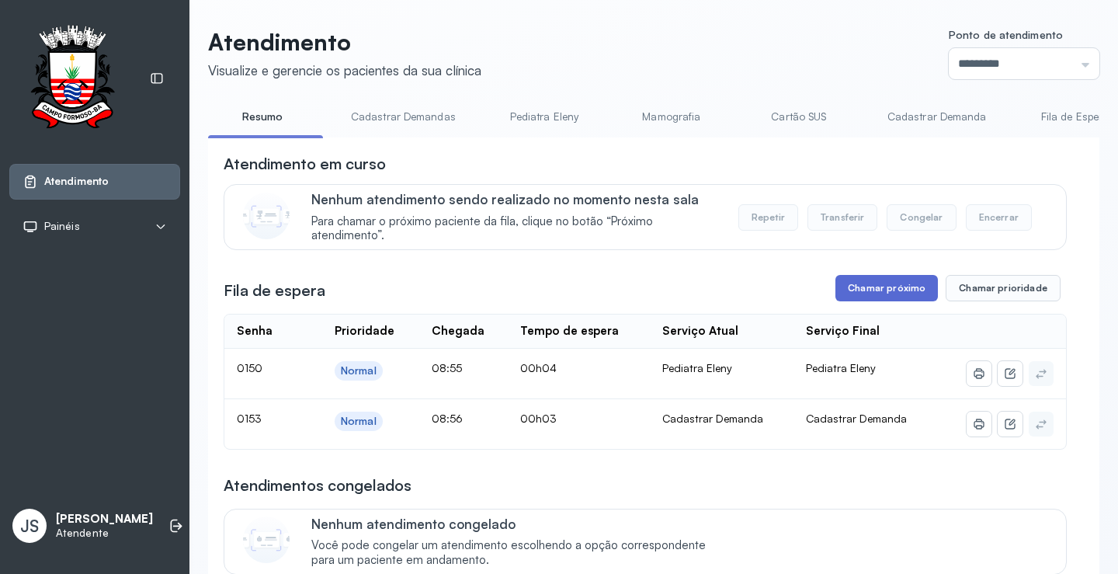
click at [891, 288] on button "Chamar próximo" at bounding box center [886, 288] width 102 height 26
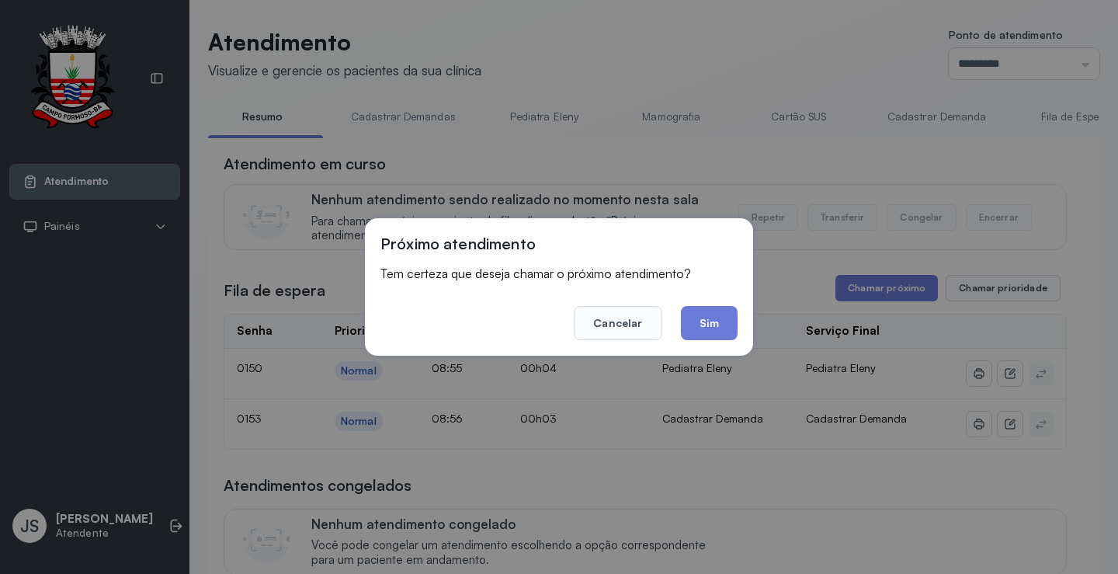
drag, startPoint x: 720, startPoint y: 329, endPoint x: 947, endPoint y: 344, distance: 228.0
click at [729, 329] on button "Sim" at bounding box center [709, 323] width 57 height 34
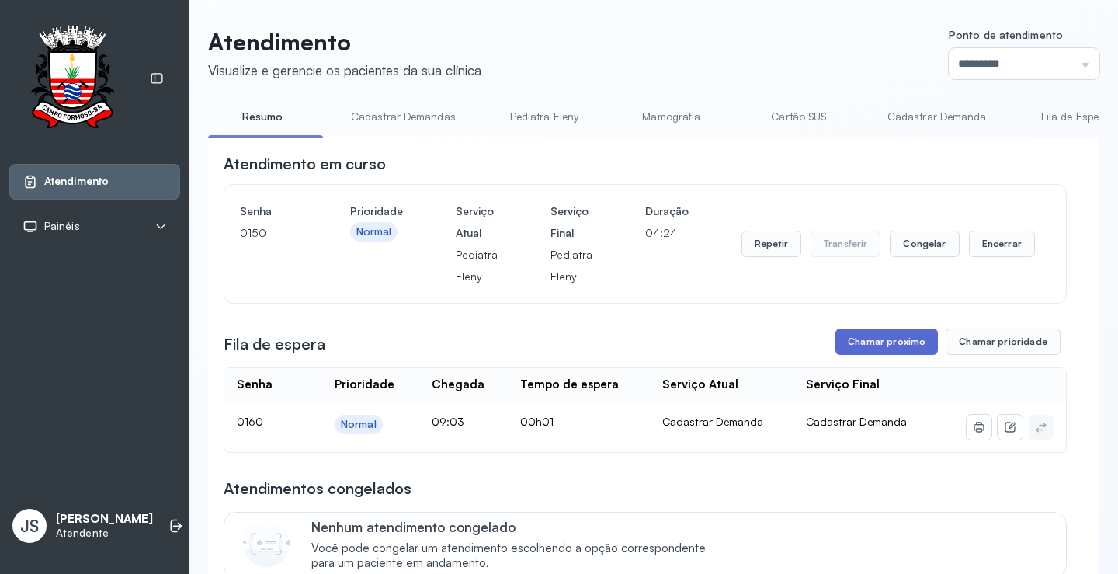
click at [894, 339] on button "Chamar próximo" at bounding box center [886, 341] width 102 height 26
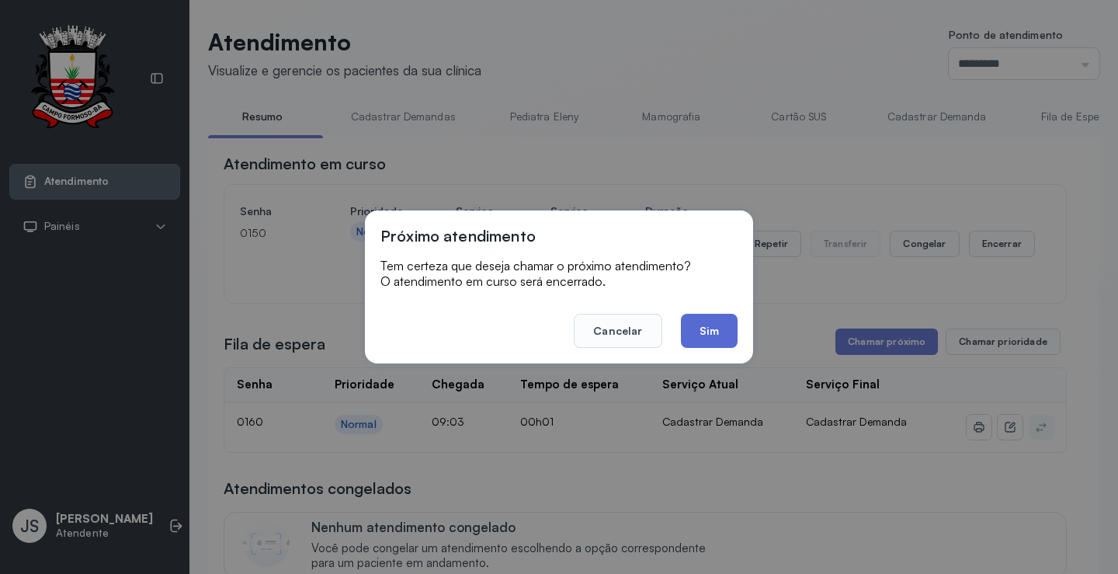
click at [720, 332] on button "Sim" at bounding box center [709, 331] width 57 height 34
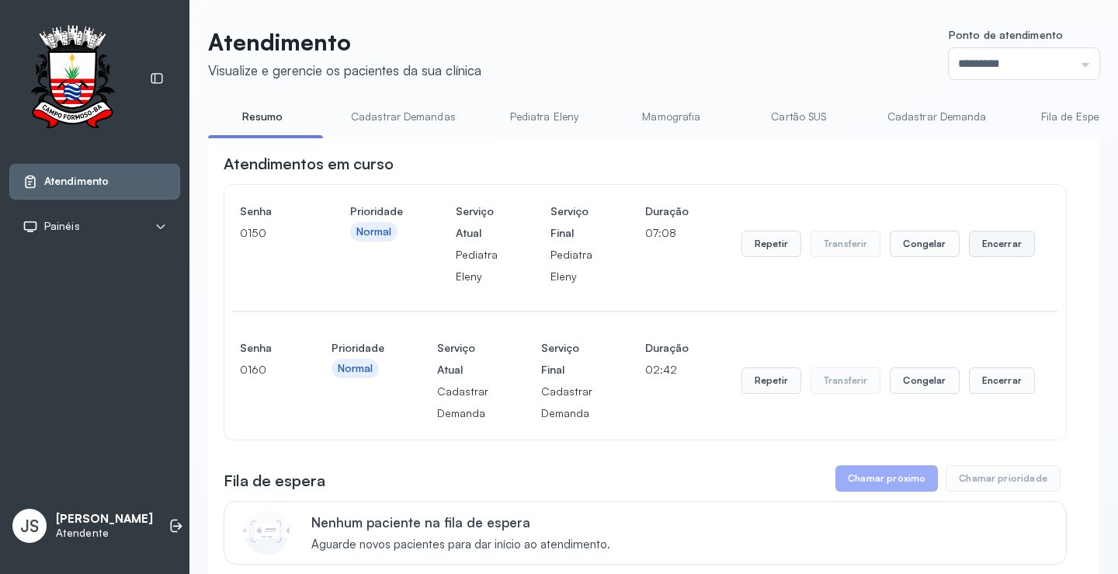
click at [986, 246] on button "Encerrar" at bounding box center [1002, 244] width 66 height 26
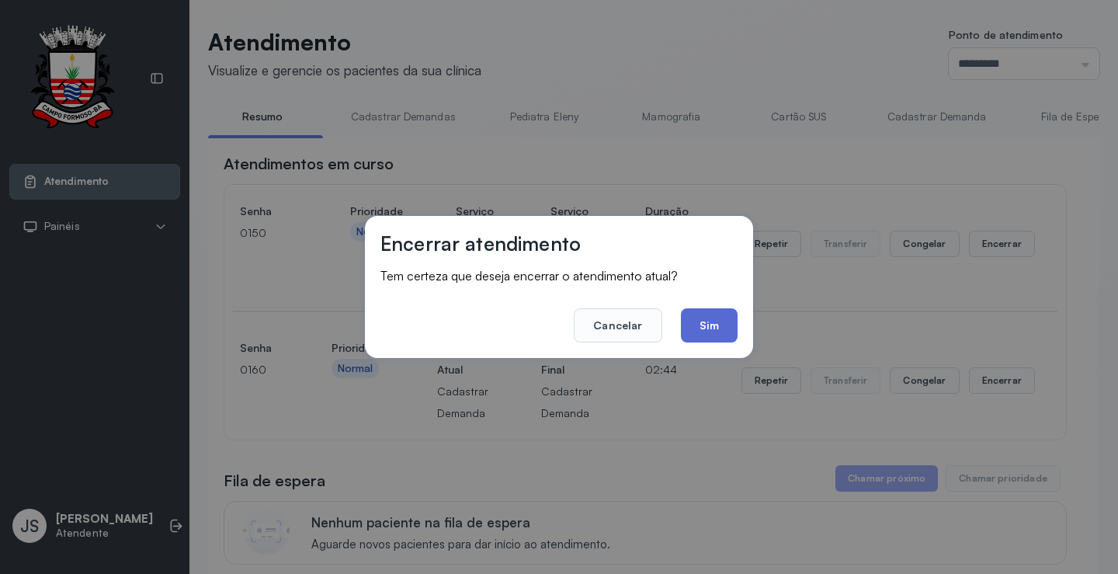
click at [706, 316] on button "Sim" at bounding box center [709, 325] width 57 height 34
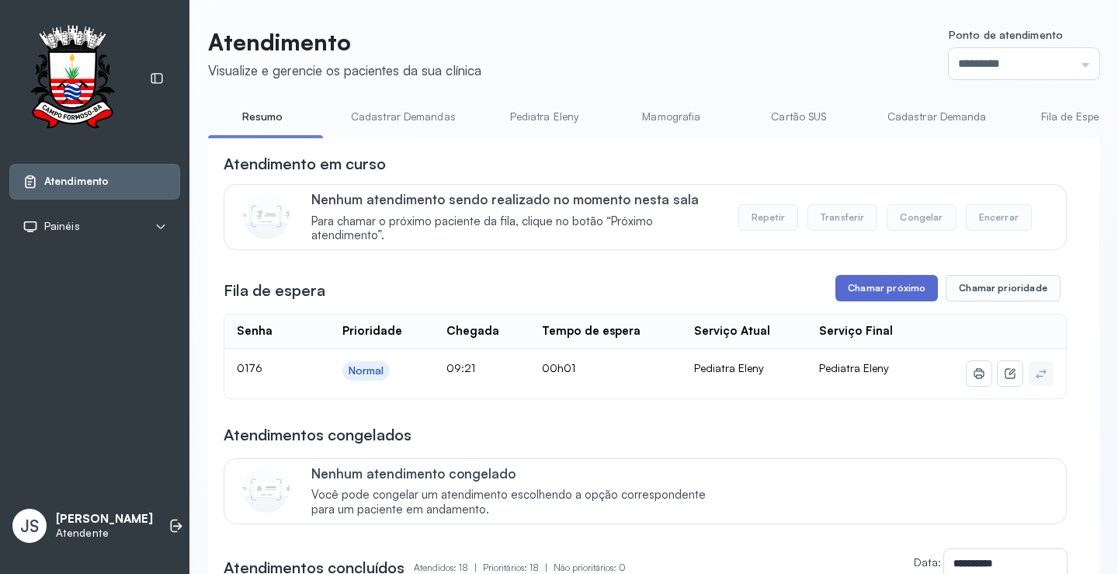
click at [866, 291] on button "Chamar próximo" at bounding box center [886, 288] width 102 height 26
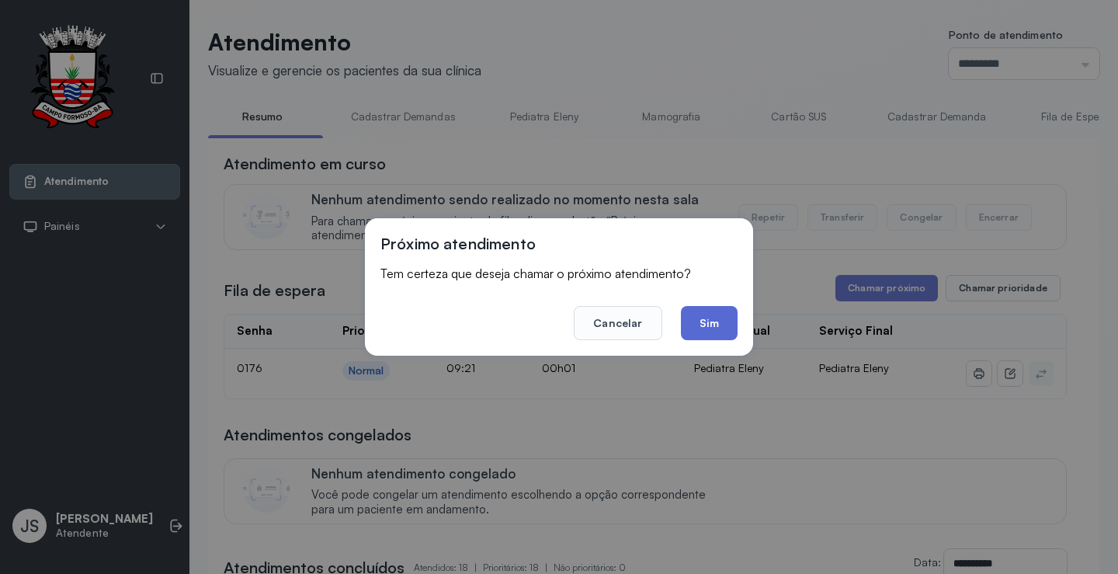
click at [712, 316] on button "Sim" at bounding box center [709, 323] width 57 height 34
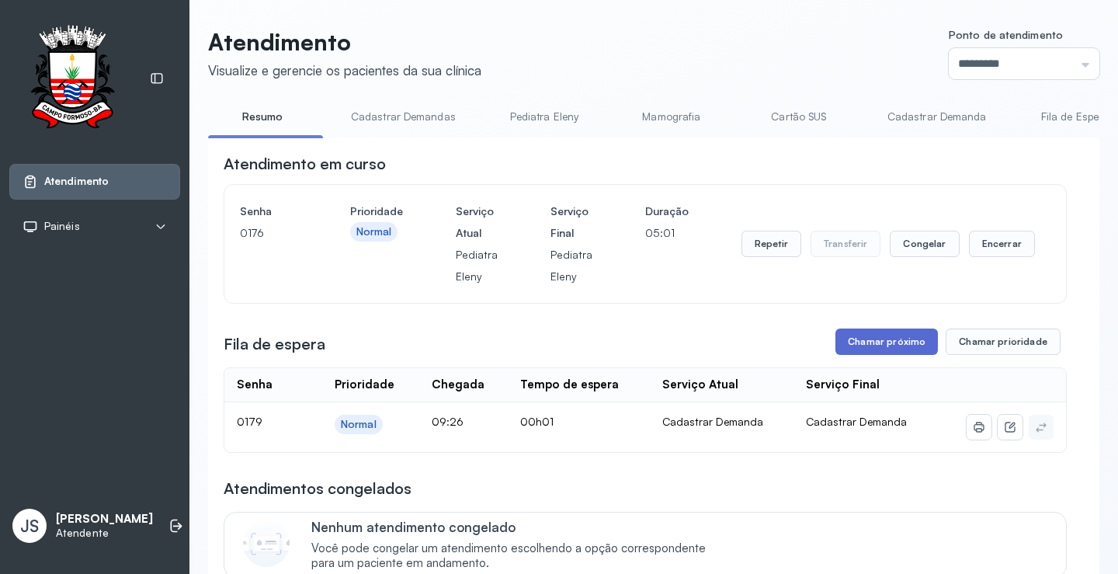
click at [865, 338] on button "Chamar próximo" at bounding box center [886, 341] width 102 height 26
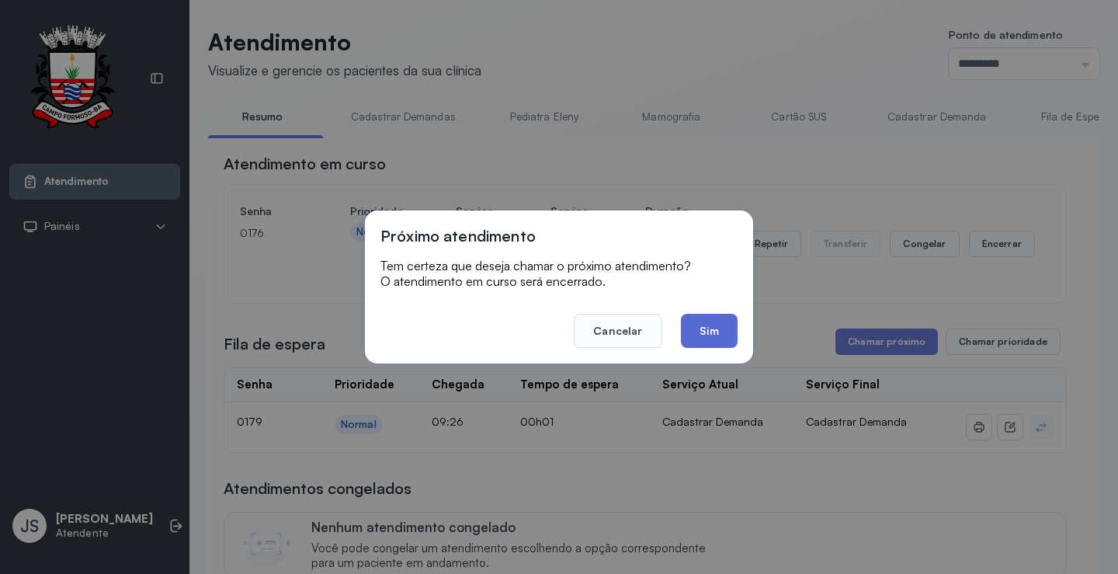
click at [722, 336] on button "Sim" at bounding box center [709, 331] width 57 height 34
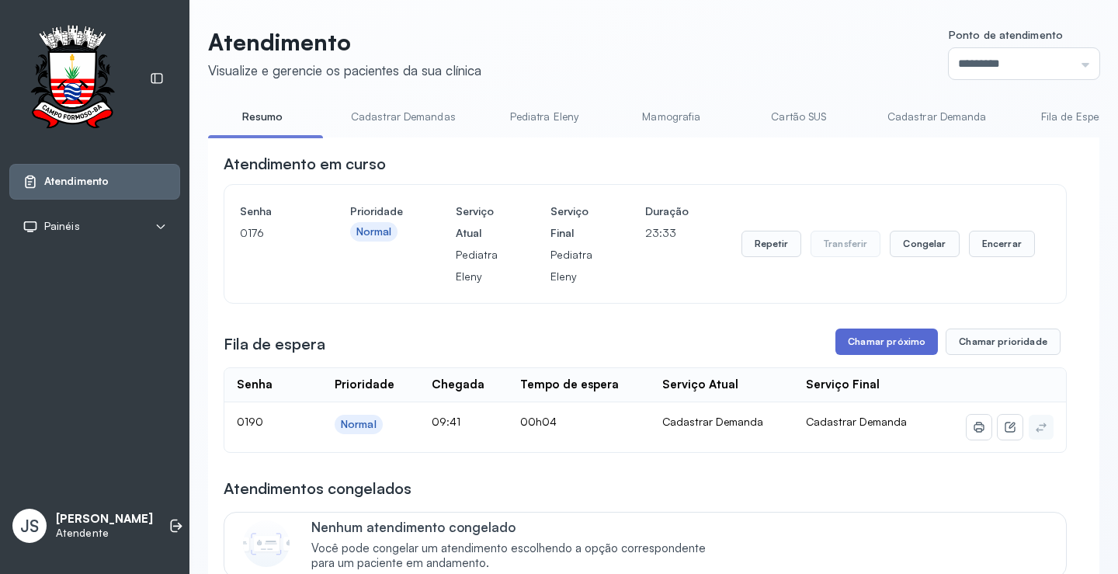
click at [892, 344] on button "Chamar próximo" at bounding box center [886, 341] width 102 height 26
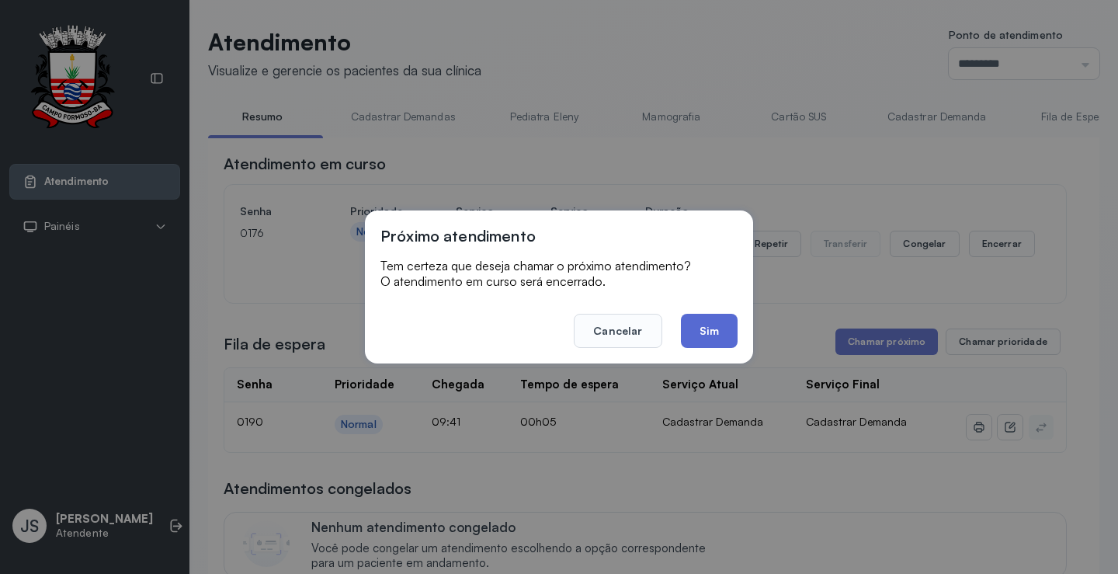
click at [711, 339] on button "Sim" at bounding box center [709, 331] width 57 height 34
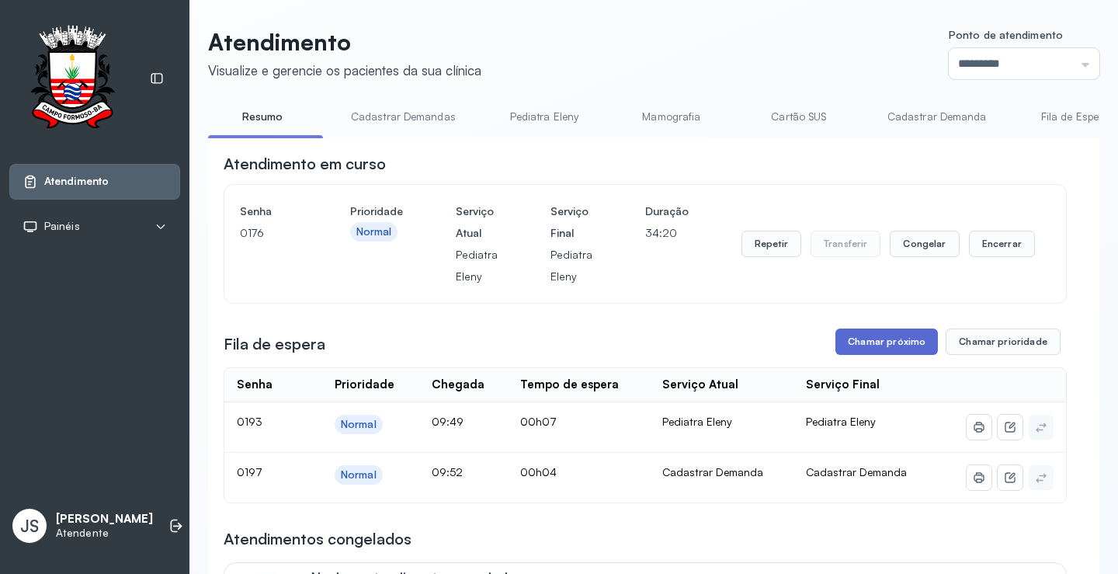
click at [878, 350] on button "Chamar próximo" at bounding box center [886, 341] width 102 height 26
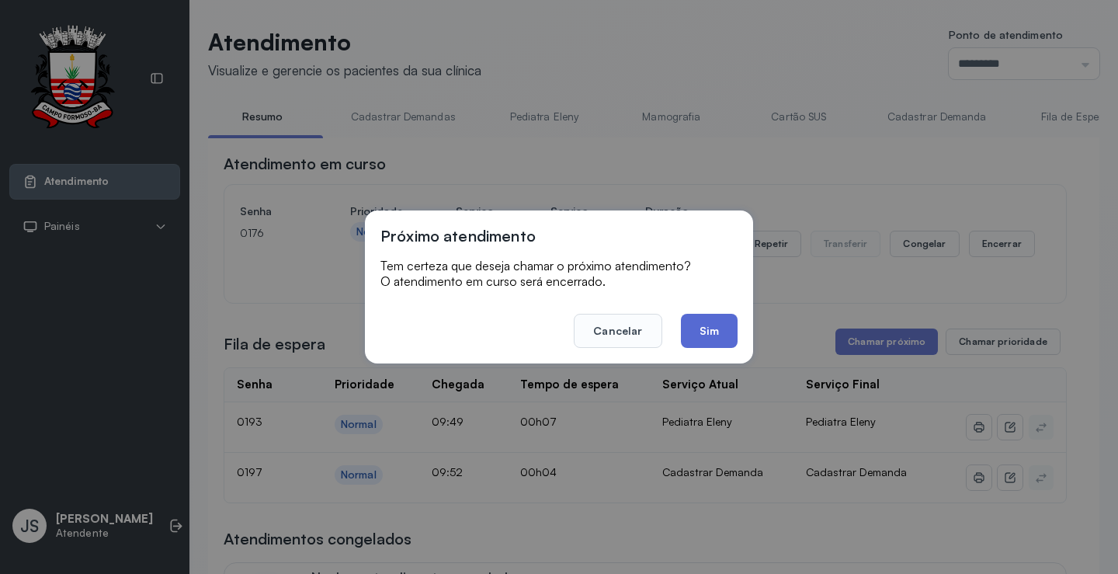
click at [707, 324] on button "Sim" at bounding box center [709, 331] width 57 height 34
